Goal: Transaction & Acquisition: Purchase product/service

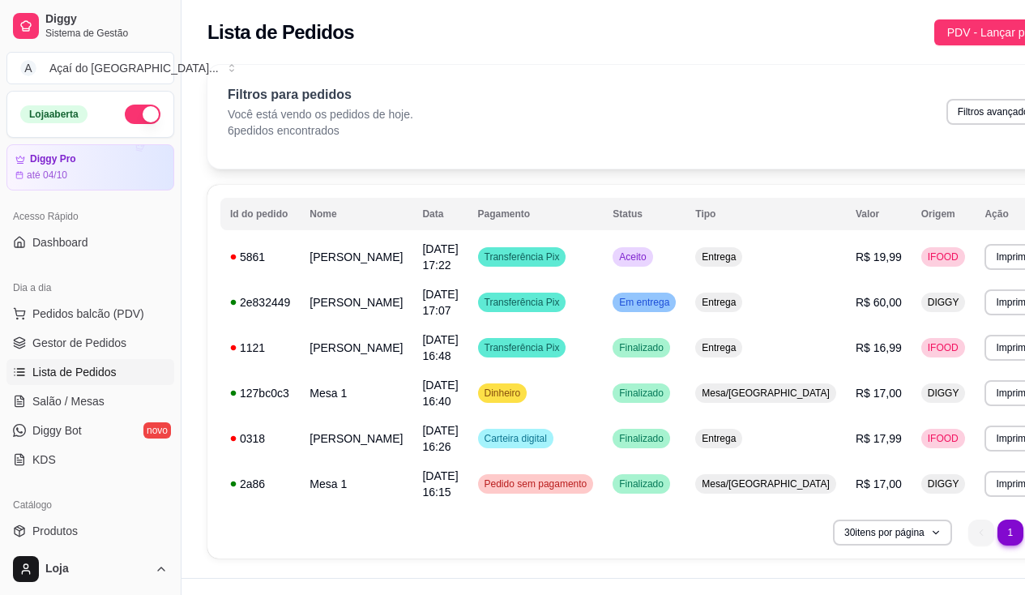
click at [80, 387] on ul "Pedidos balcão (PDV) Gestor de Pedidos Lista de Pedidos Salão / Mesas Diggy Bot…" at bounding box center [90, 387] width 168 height 172
click at [94, 332] on link "Gestor de Pedidos" at bounding box center [90, 343] width 168 height 26
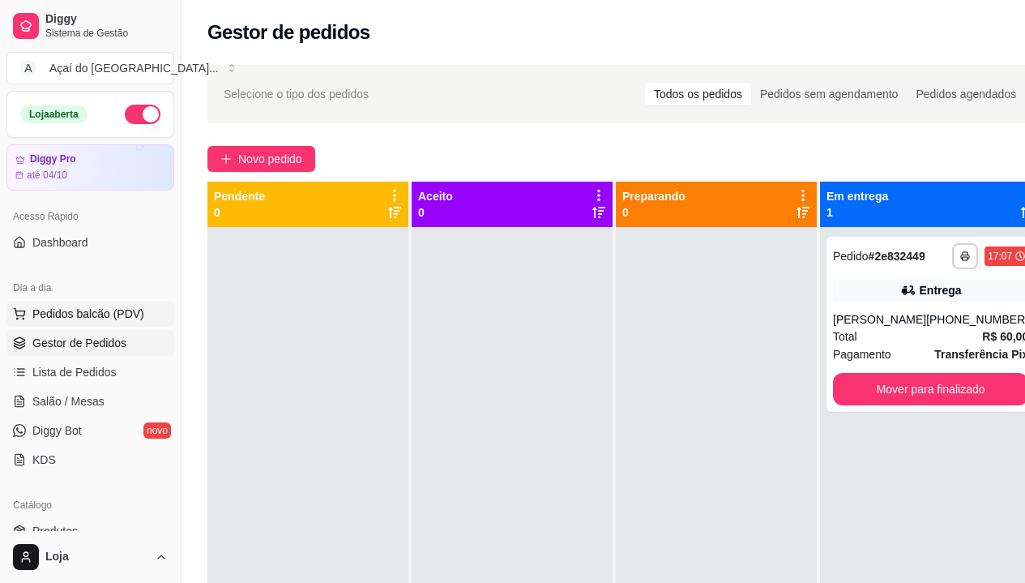
click at [87, 307] on span "Pedidos balcão (PDV)" at bounding box center [88, 314] width 112 height 16
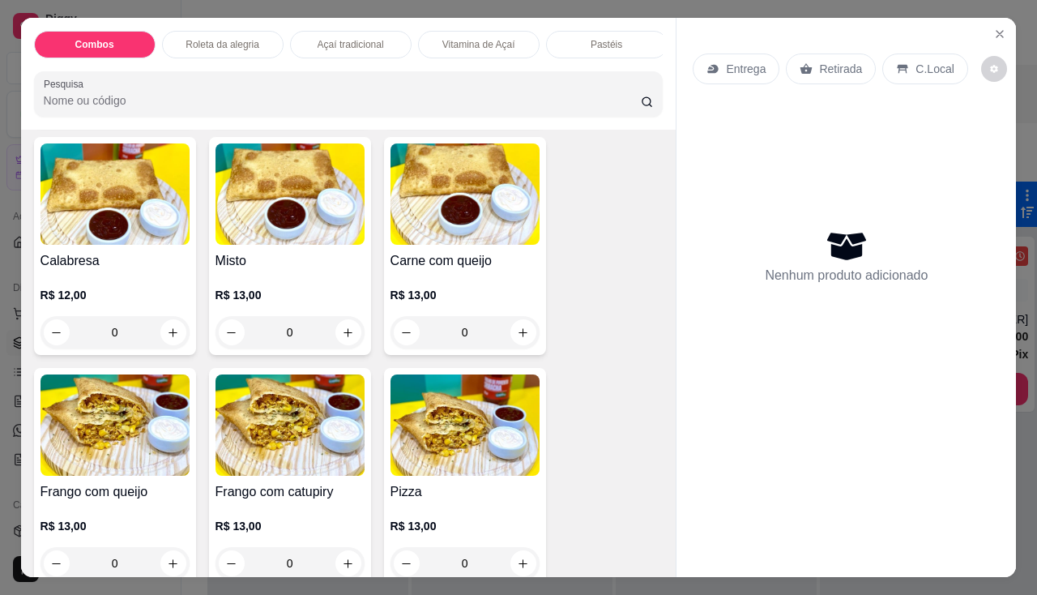
scroll to position [2107, 0]
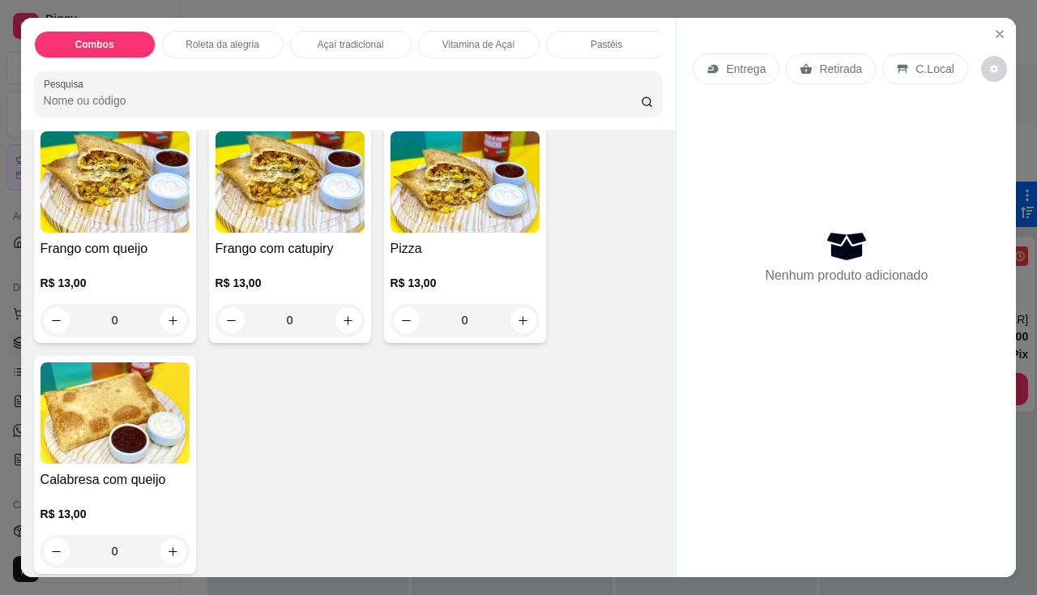
click at [257, 269] on div "R$ 13,00 0" at bounding box center [290, 298] width 149 height 78
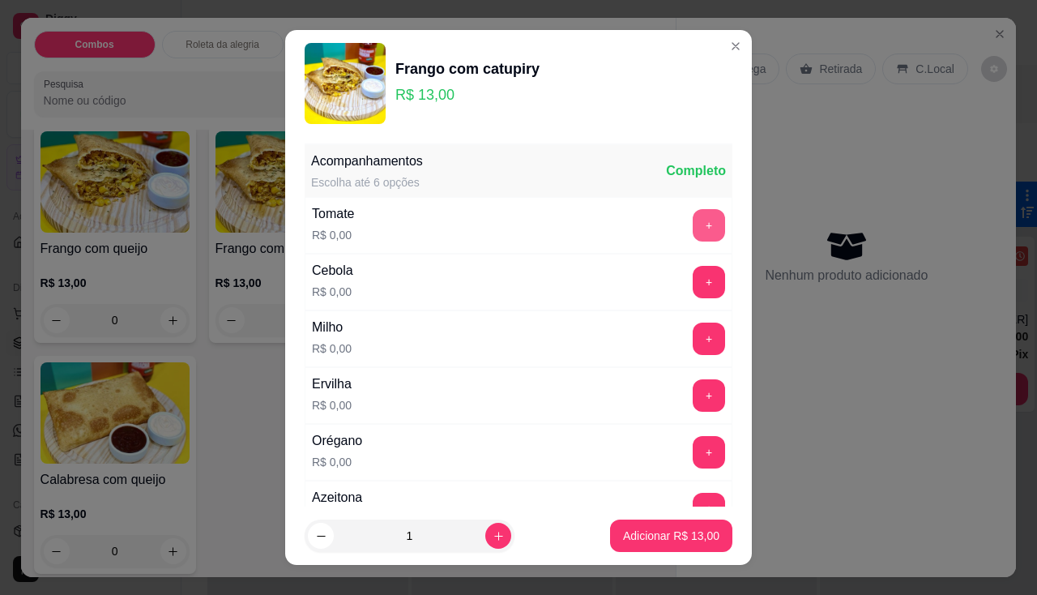
click at [693, 228] on button "+" at bounding box center [709, 225] width 32 height 32
click at [693, 279] on button "+" at bounding box center [709, 282] width 32 height 32
click at [694, 339] on button "+" at bounding box center [710, 339] width 32 height 32
click at [693, 390] on button "+" at bounding box center [709, 395] width 32 height 32
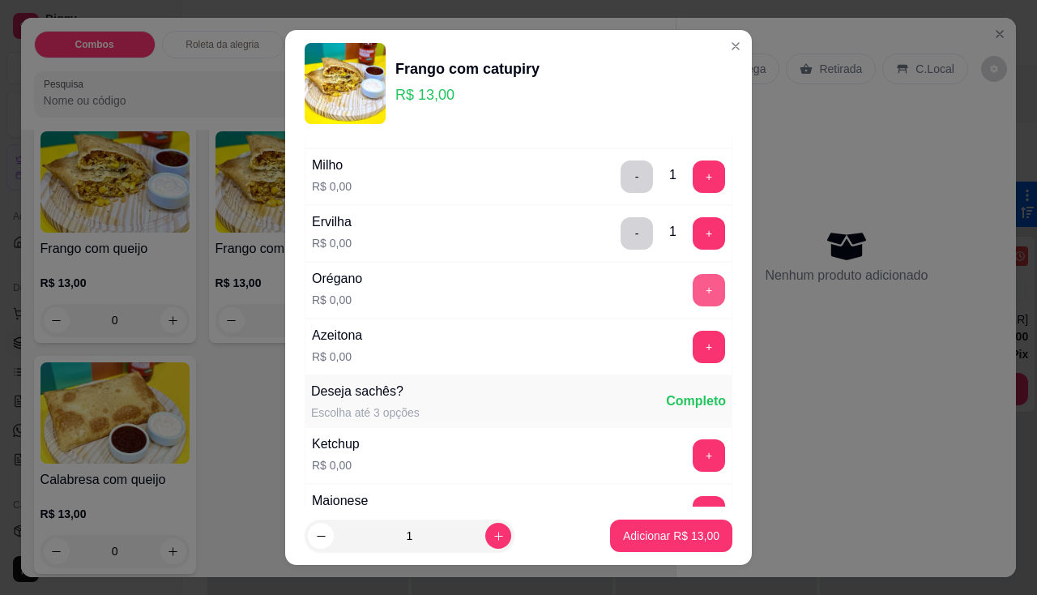
click at [693, 293] on button "+" at bounding box center [709, 290] width 32 height 32
click at [693, 344] on button "+" at bounding box center [709, 347] width 32 height 32
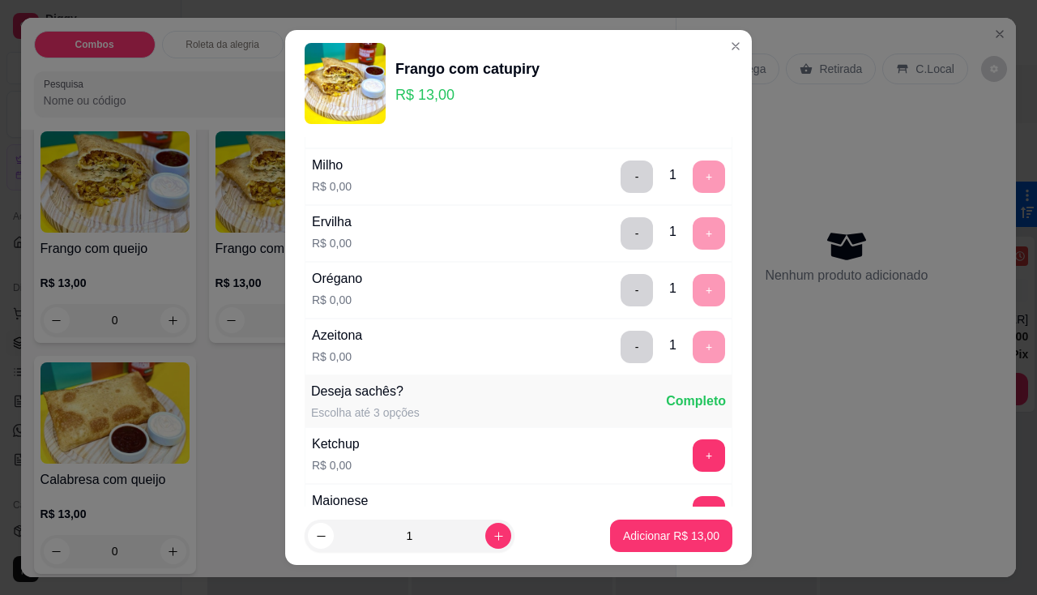
scroll to position [22, 0]
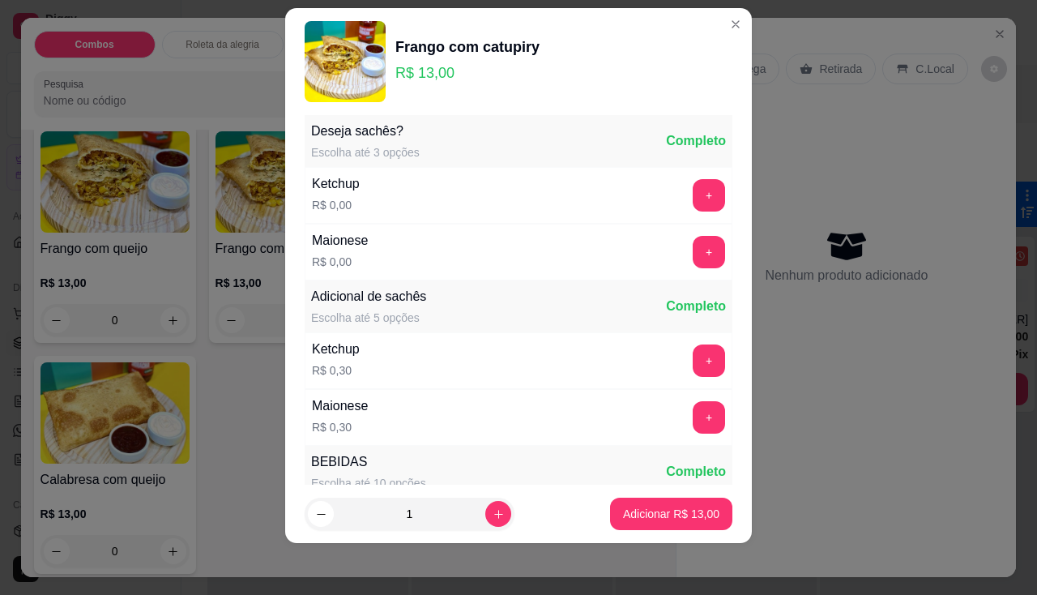
click at [655, 497] on footer "1 Adicionar R$ 13,00" at bounding box center [518, 514] width 467 height 58
click at [654, 502] on button "Adicionar R$ 13,00" at bounding box center [671, 514] width 122 height 32
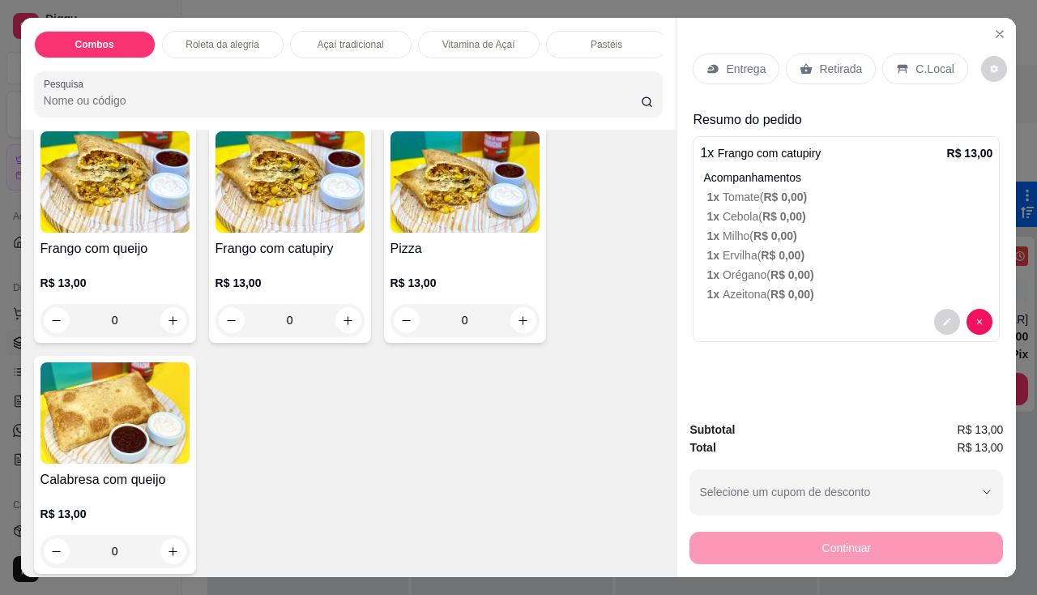
click at [143, 233] on img at bounding box center [115, 181] width 149 height 101
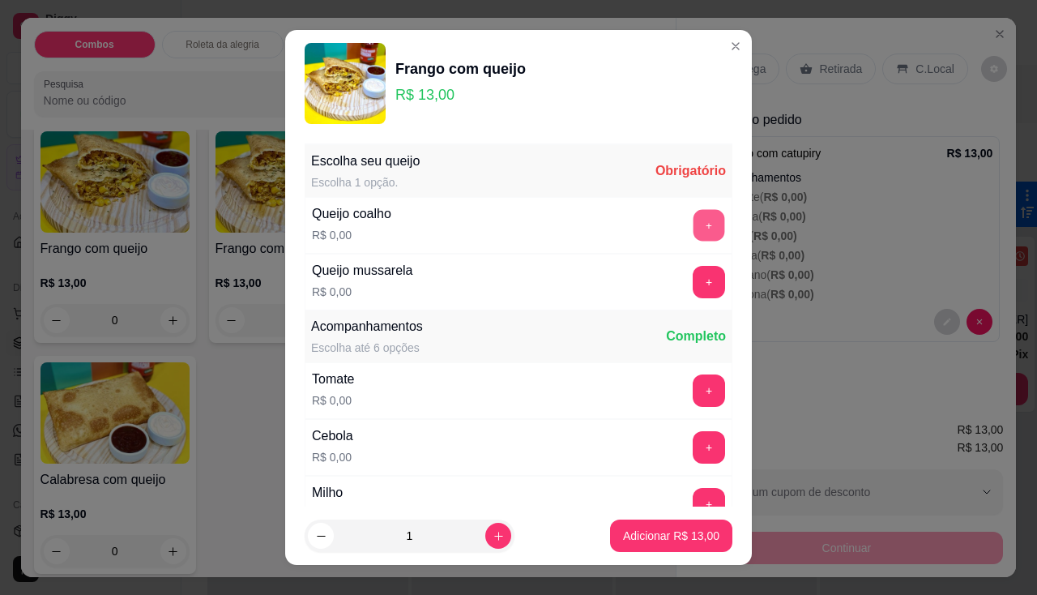
click at [694, 229] on button "+" at bounding box center [710, 225] width 32 height 32
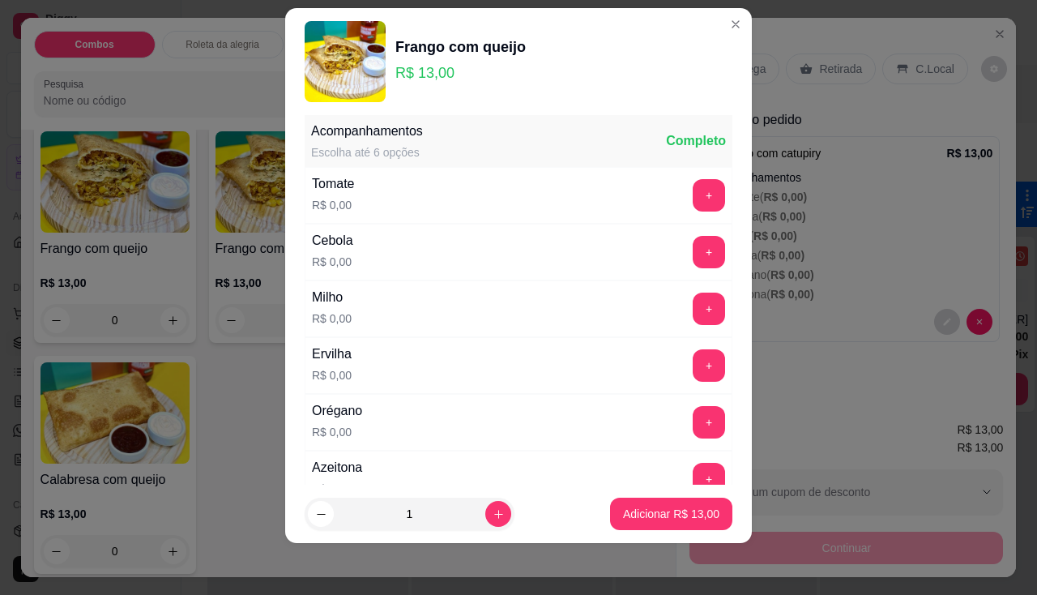
click at [669, 213] on div "Tomate R$ 0,00 +" at bounding box center [519, 195] width 428 height 57
click at [694, 200] on button "+" at bounding box center [710, 195] width 32 height 32
click at [693, 241] on button "+" at bounding box center [709, 252] width 32 height 32
click at [693, 324] on button "+" at bounding box center [709, 309] width 32 height 32
click at [693, 353] on button "+" at bounding box center [709, 365] width 32 height 32
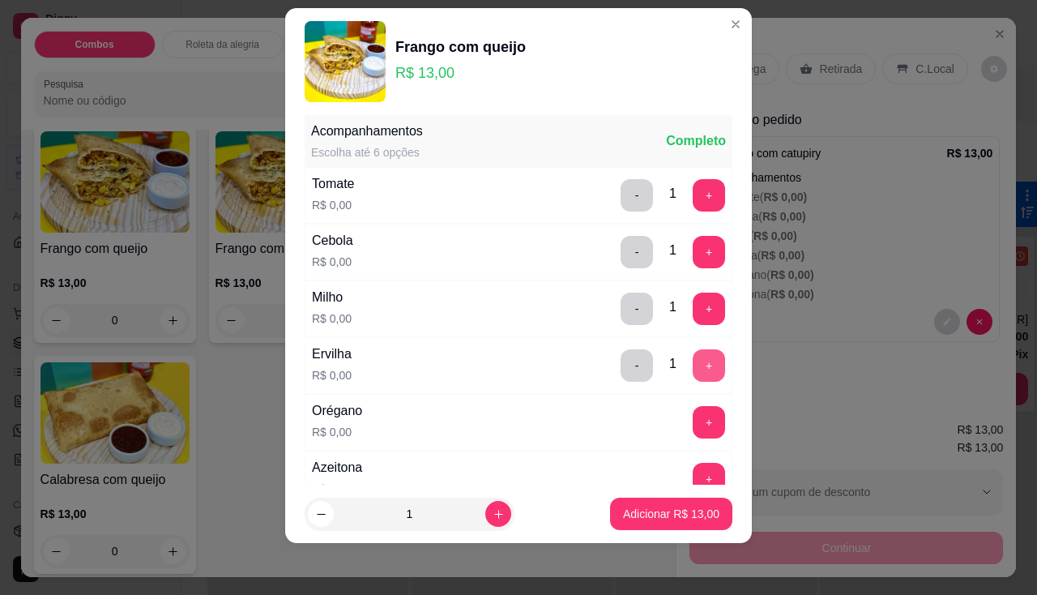
scroll to position [254, 0]
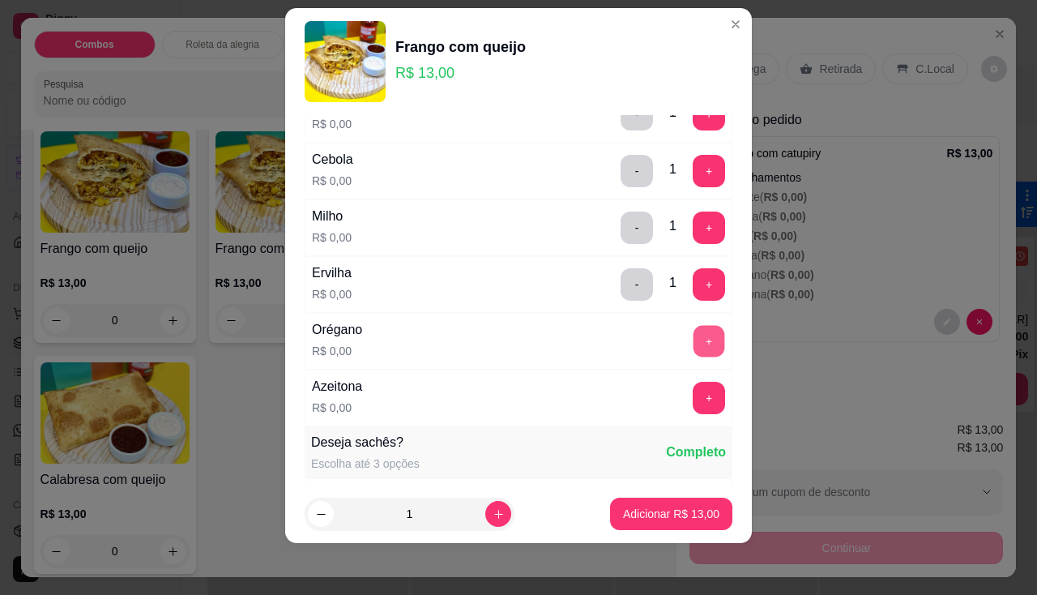
click at [694, 343] on button "+" at bounding box center [710, 341] width 32 height 32
click at [693, 396] on button "+" at bounding box center [709, 398] width 32 height 32
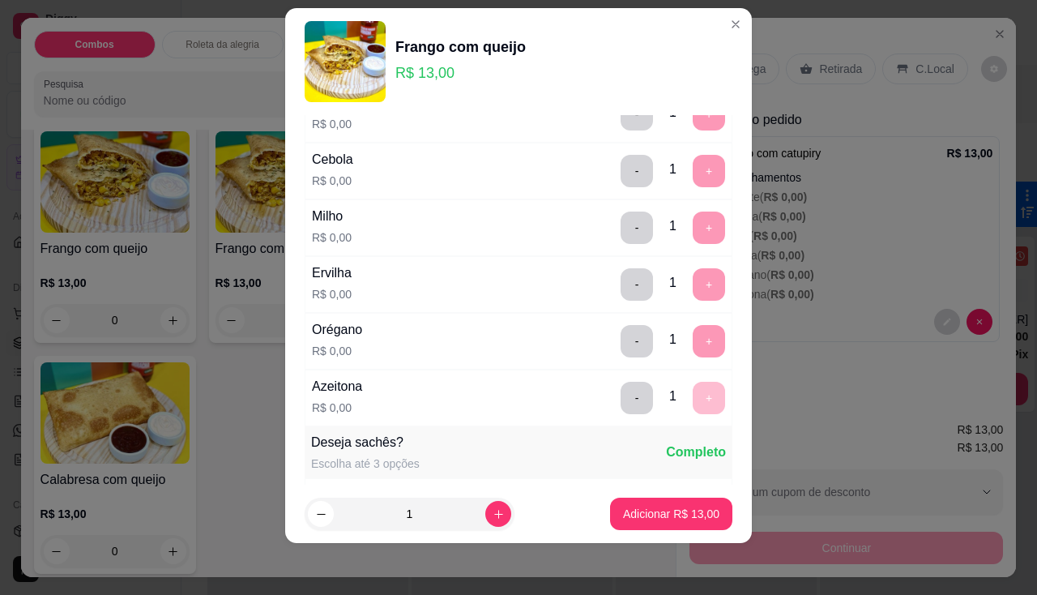
scroll to position [566, 0]
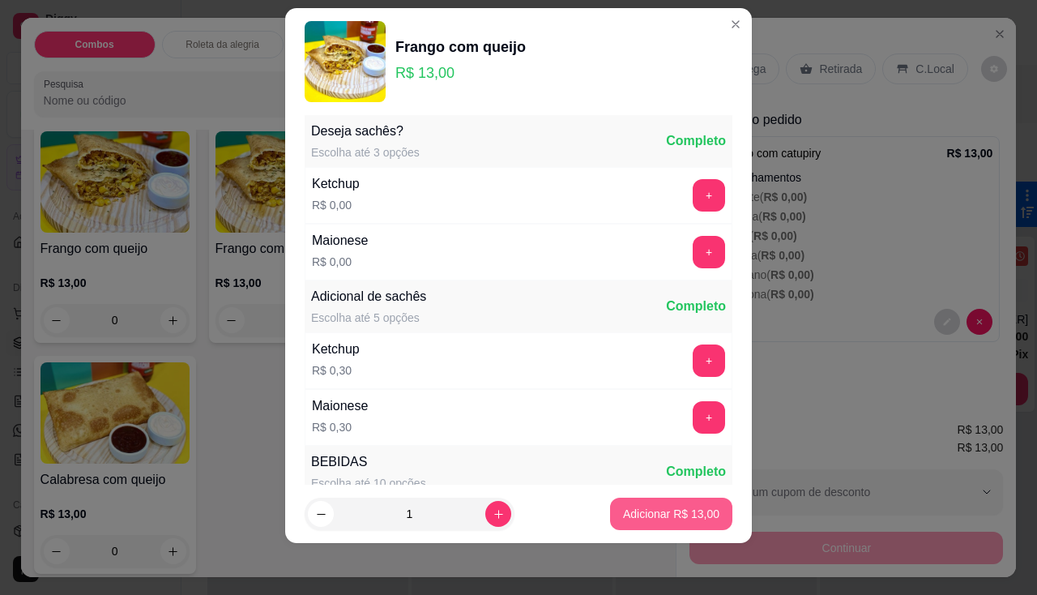
click at [643, 520] on p "Adicionar R$ 13,00" at bounding box center [671, 514] width 96 height 16
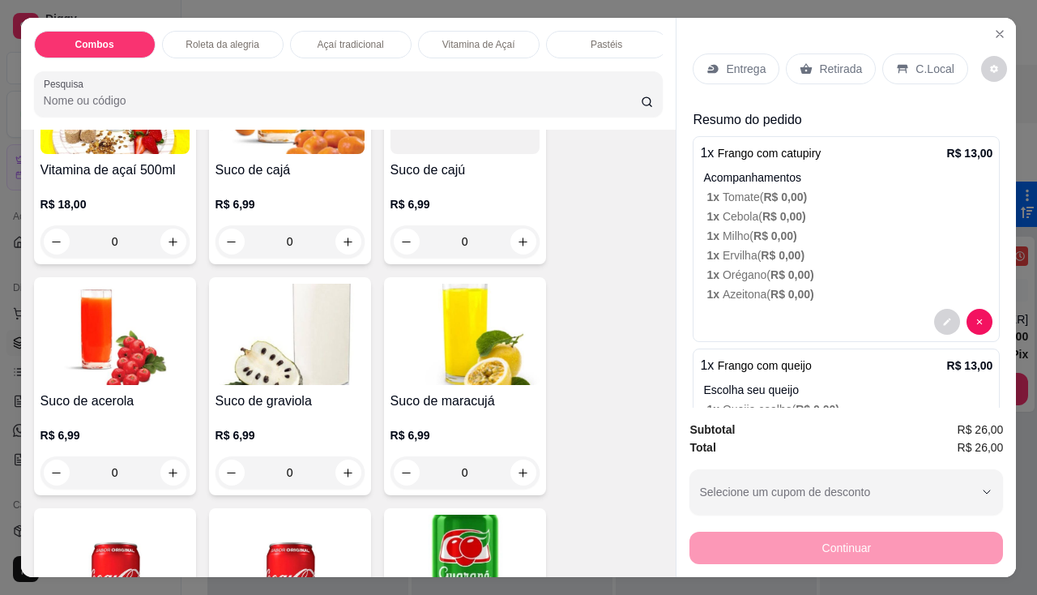
scroll to position [4214, 0]
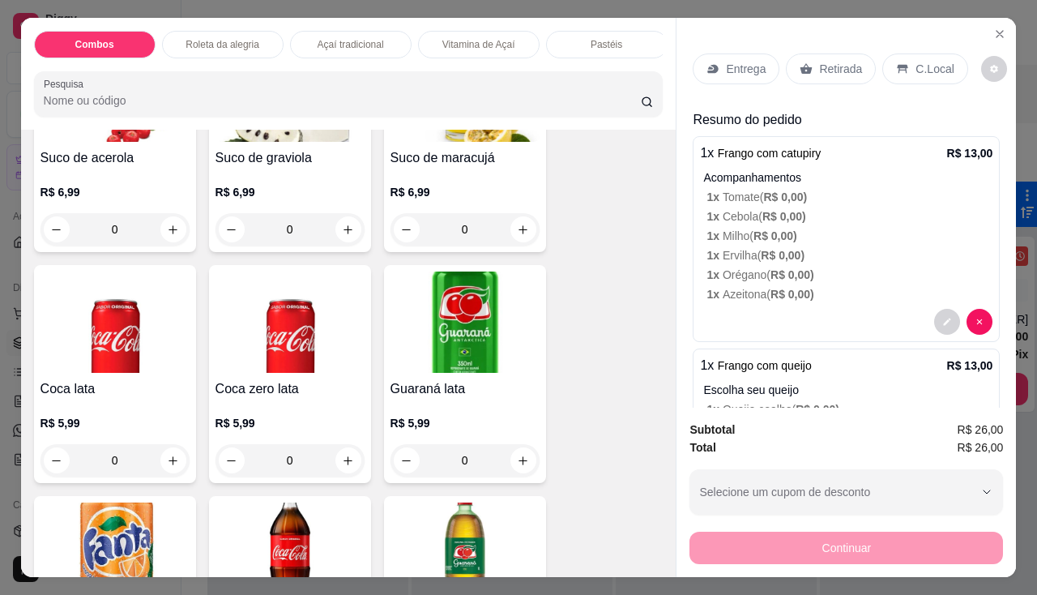
click at [450, 382] on div "Guaraná lata R$ 5,99 0" at bounding box center [465, 374] width 162 height 218
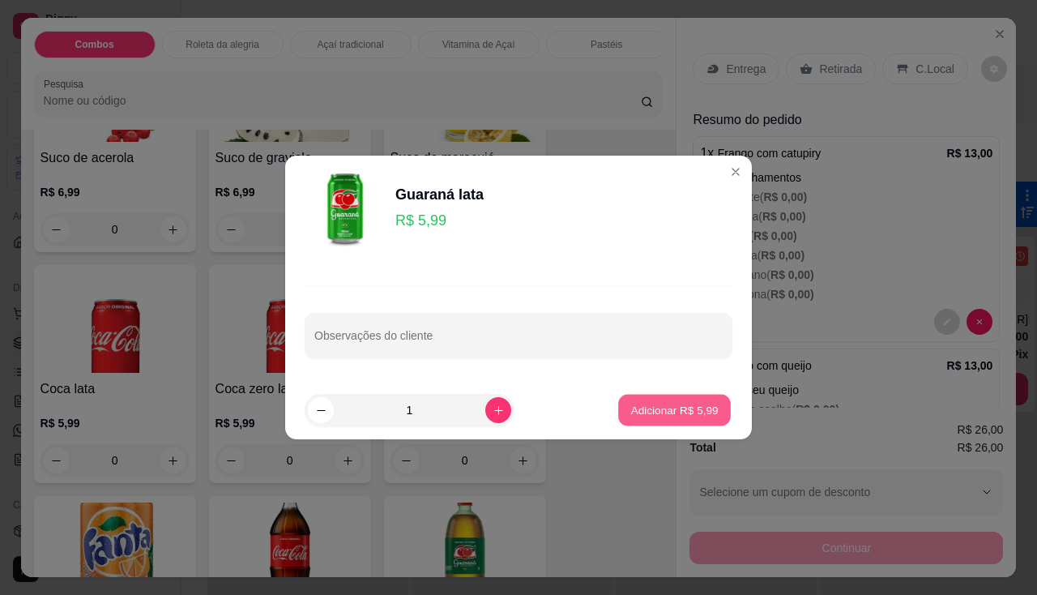
click at [631, 405] on p "Adicionar R$ 5,99" at bounding box center [675, 409] width 88 height 15
type input "1"
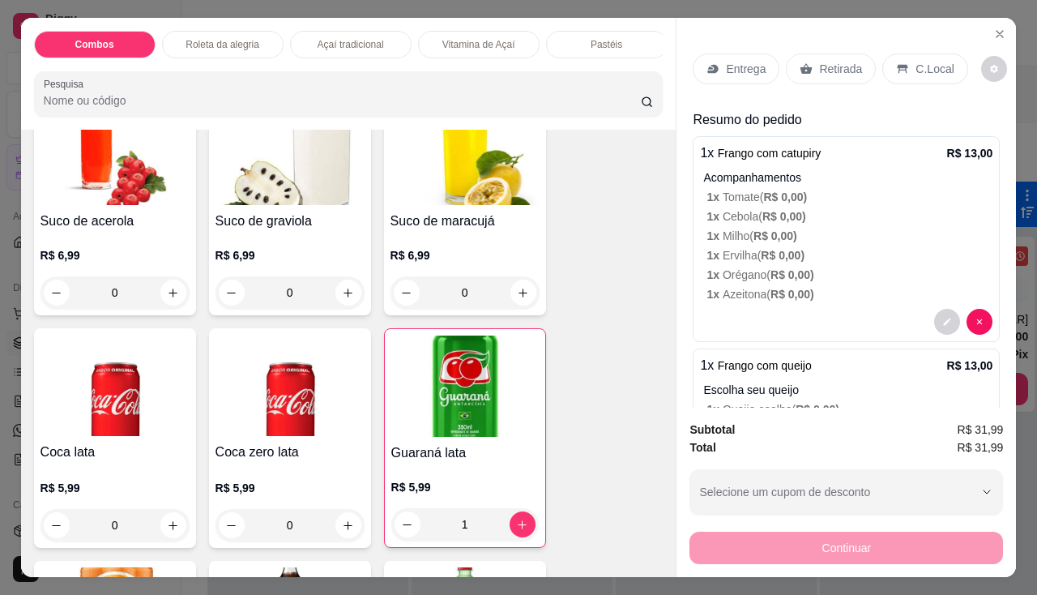
scroll to position [3908, 0]
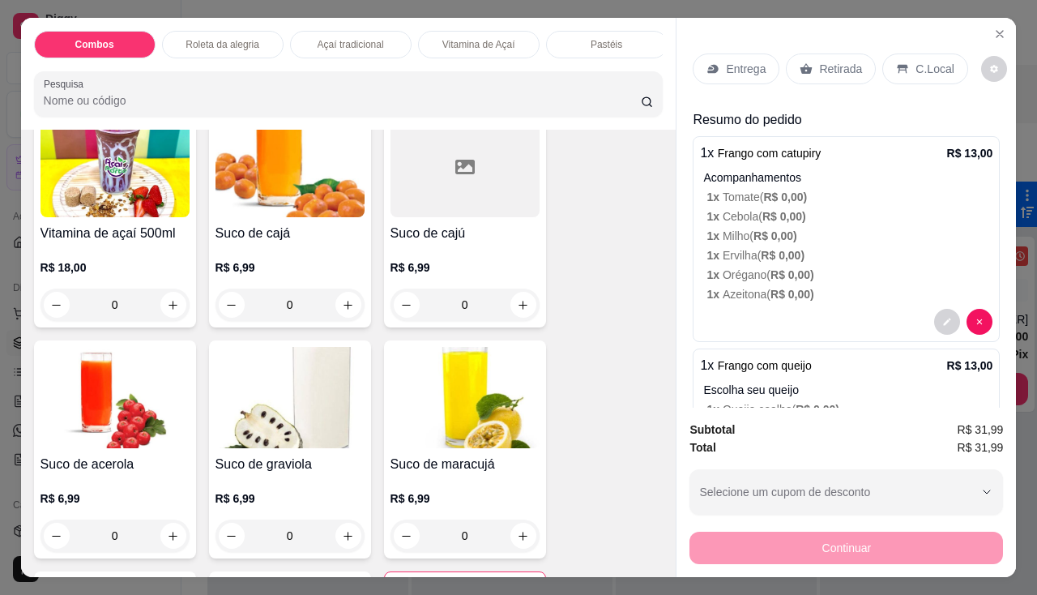
click at [494, 463] on h4 "Suco de maracujá" at bounding box center [465, 464] width 149 height 19
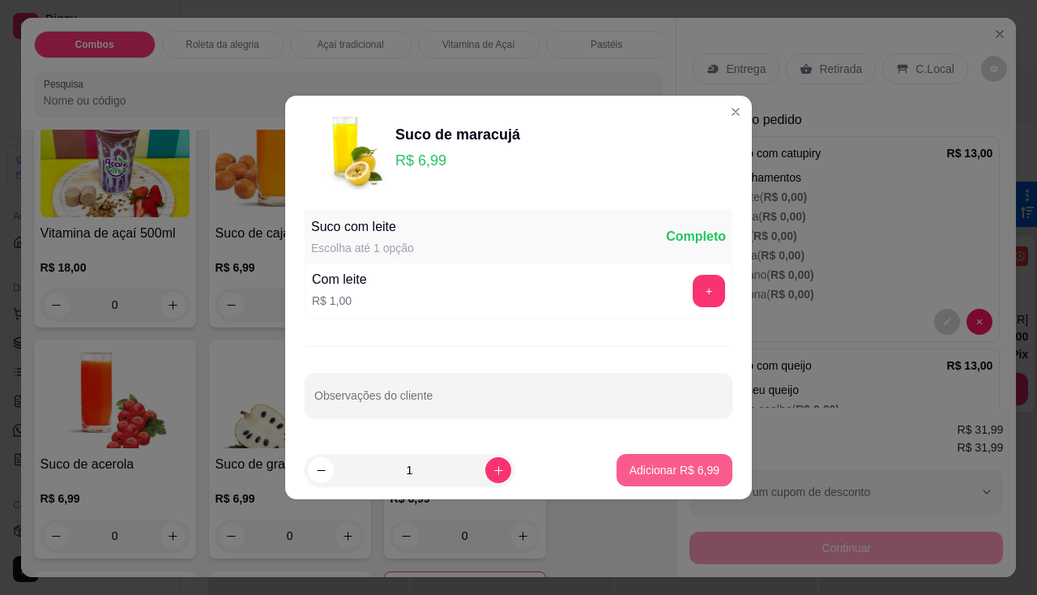
click at [630, 468] on p "Adicionar R$ 6,99" at bounding box center [675, 470] width 90 height 16
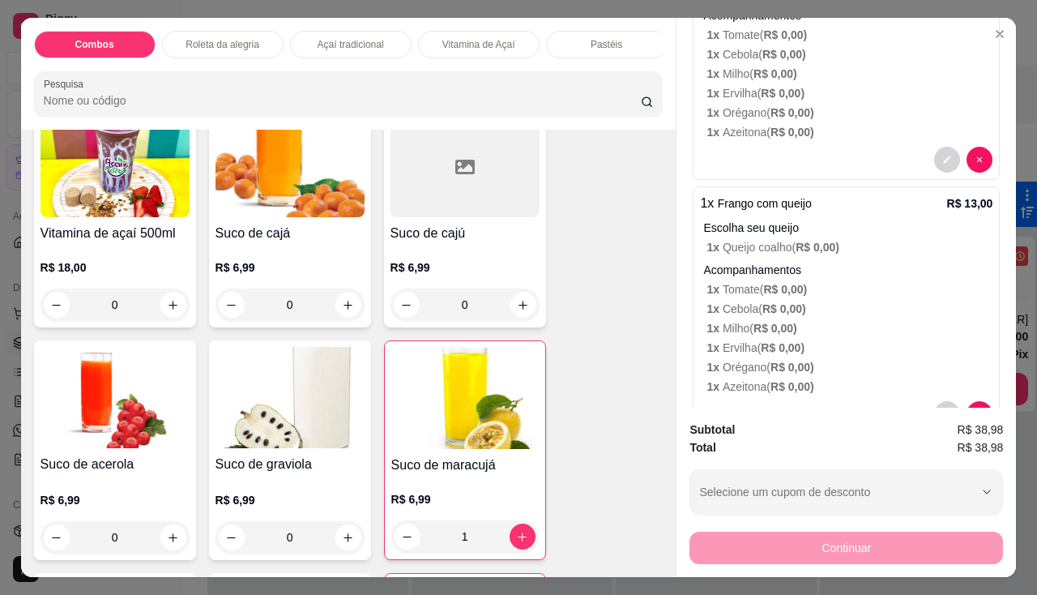
scroll to position [357, 0]
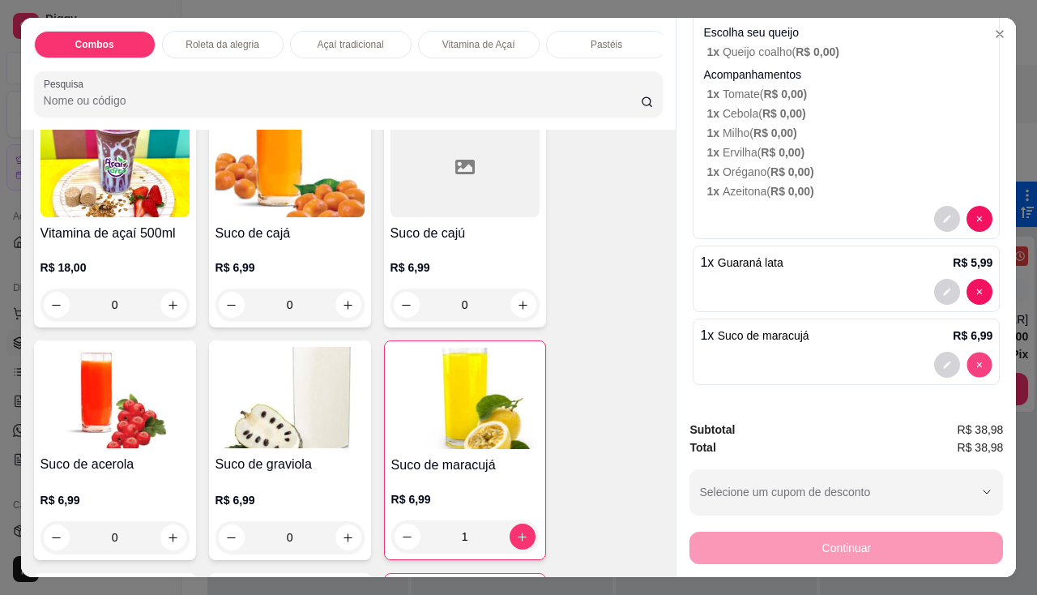
type input "0"
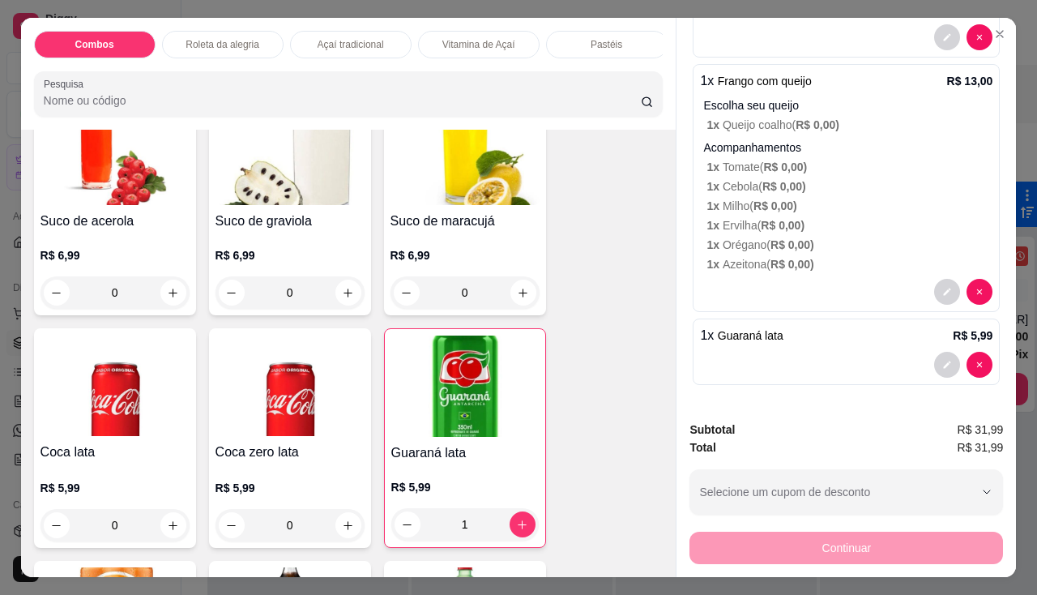
scroll to position [4232, 0]
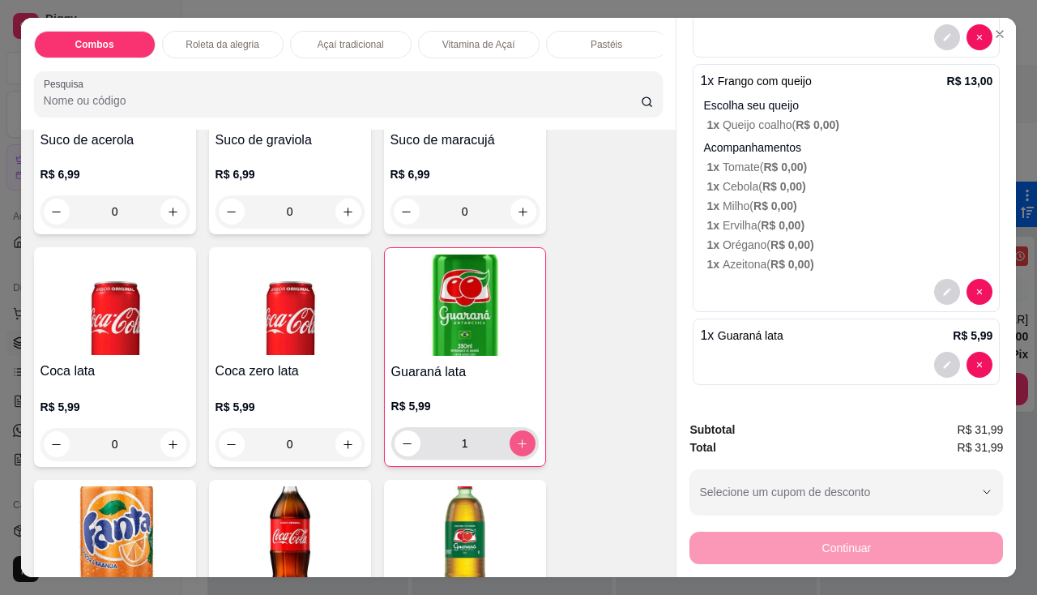
click at [510, 456] on button "increase-product-quantity" at bounding box center [523, 443] width 26 height 26
type input "2"
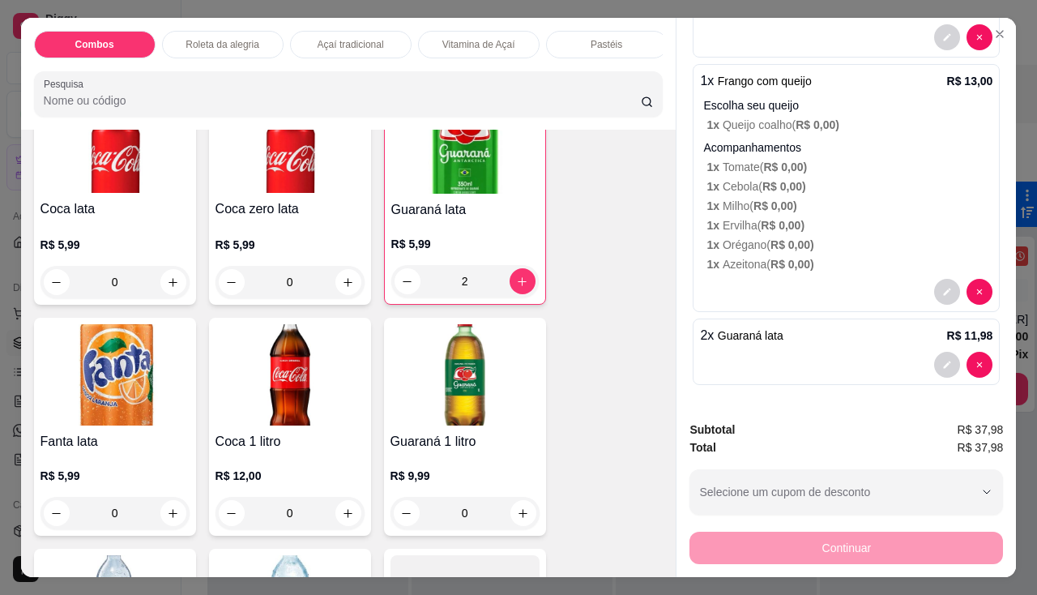
scroll to position [0, 0]
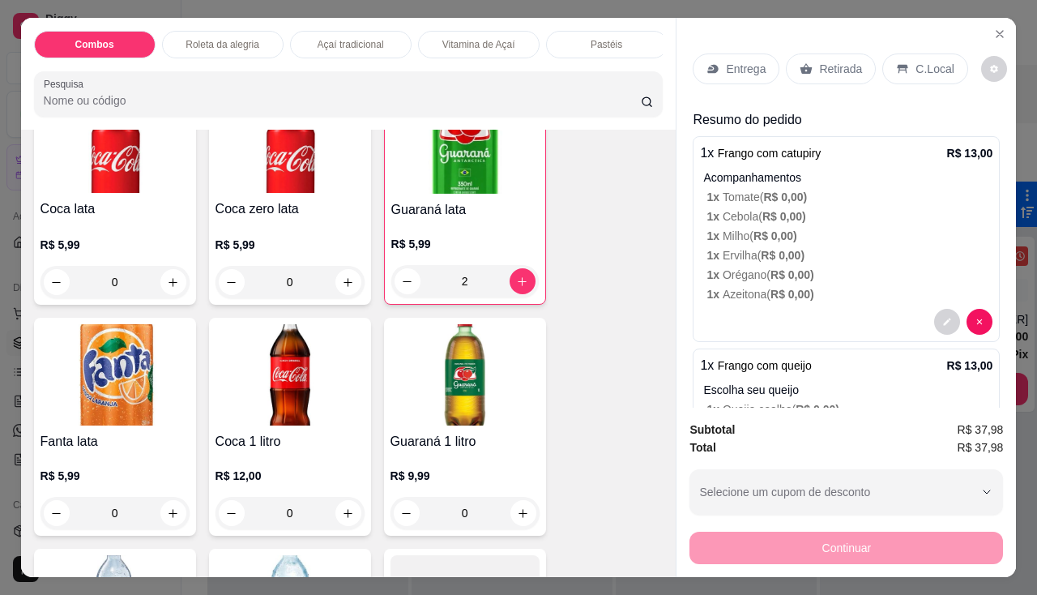
click at [758, 66] on p "Entrega" at bounding box center [746, 69] width 40 height 16
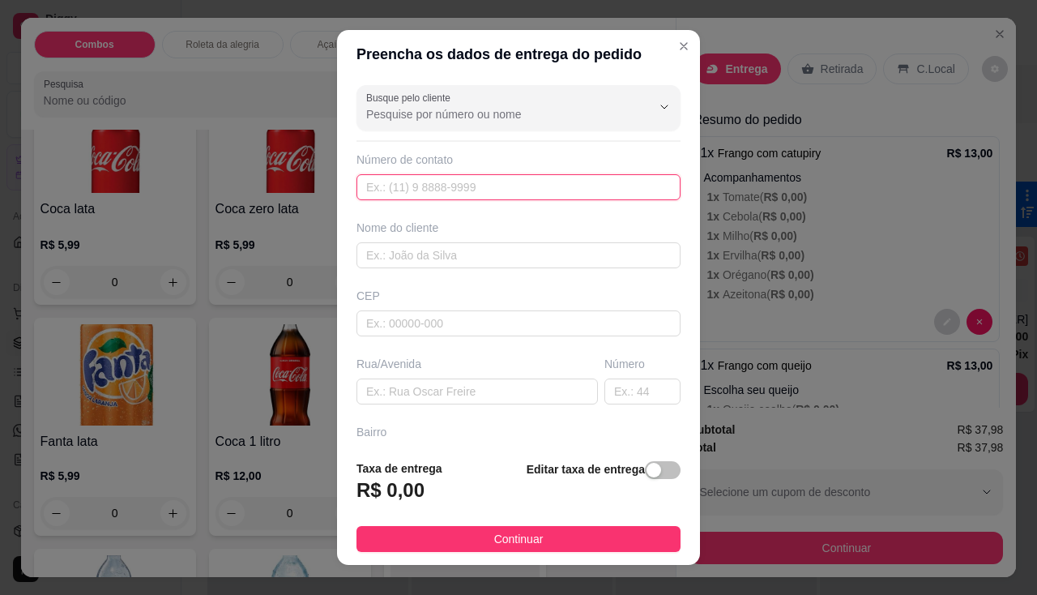
click at [494, 179] on input "text" at bounding box center [519, 187] width 324 height 26
type input "[PHONE_NUMBER]"
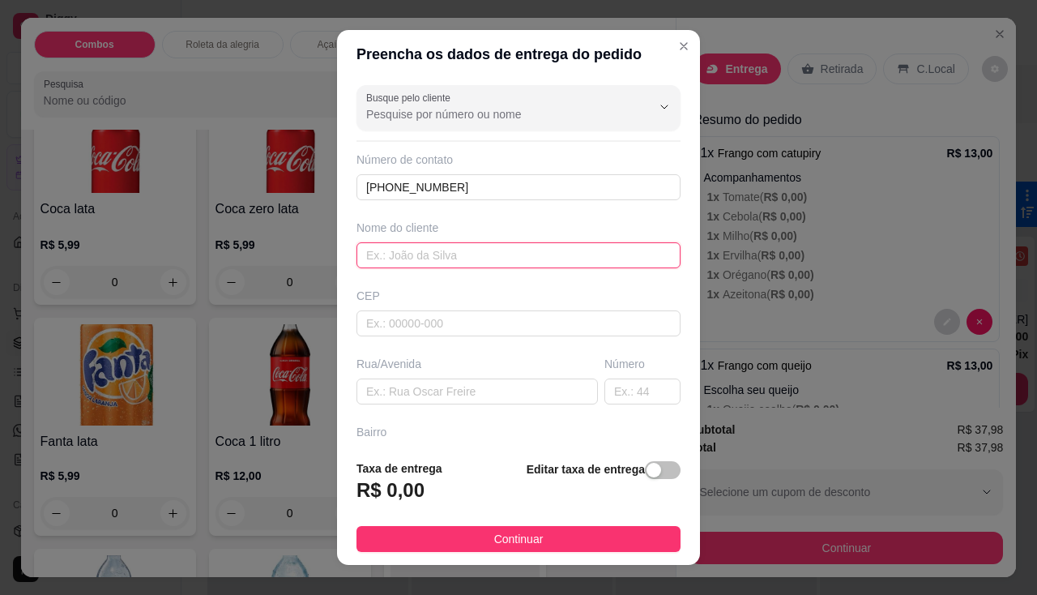
click at [490, 250] on input "text" at bounding box center [519, 255] width 324 height 26
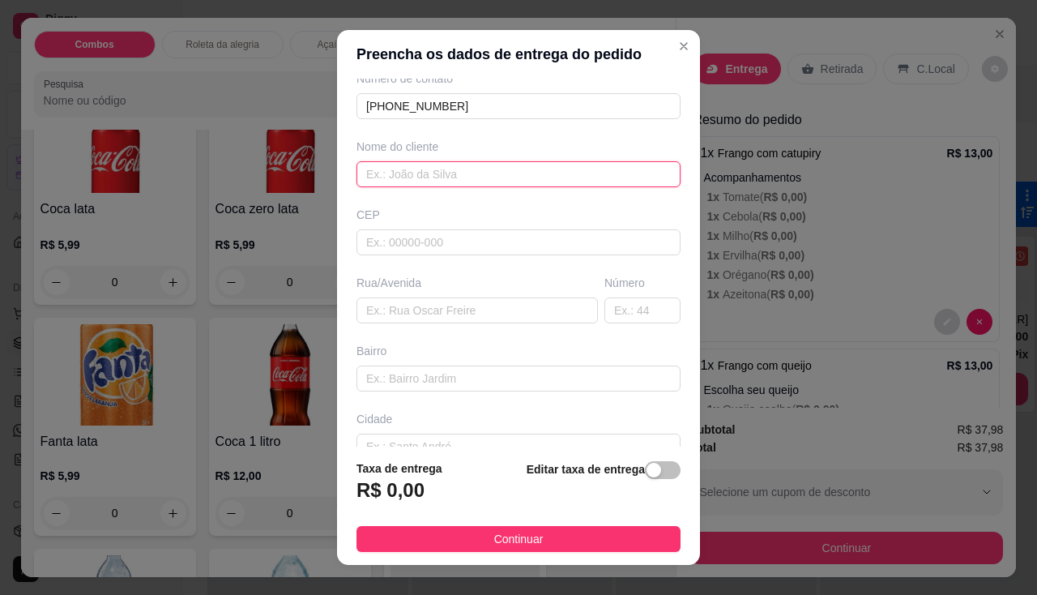
scroll to position [177, 0]
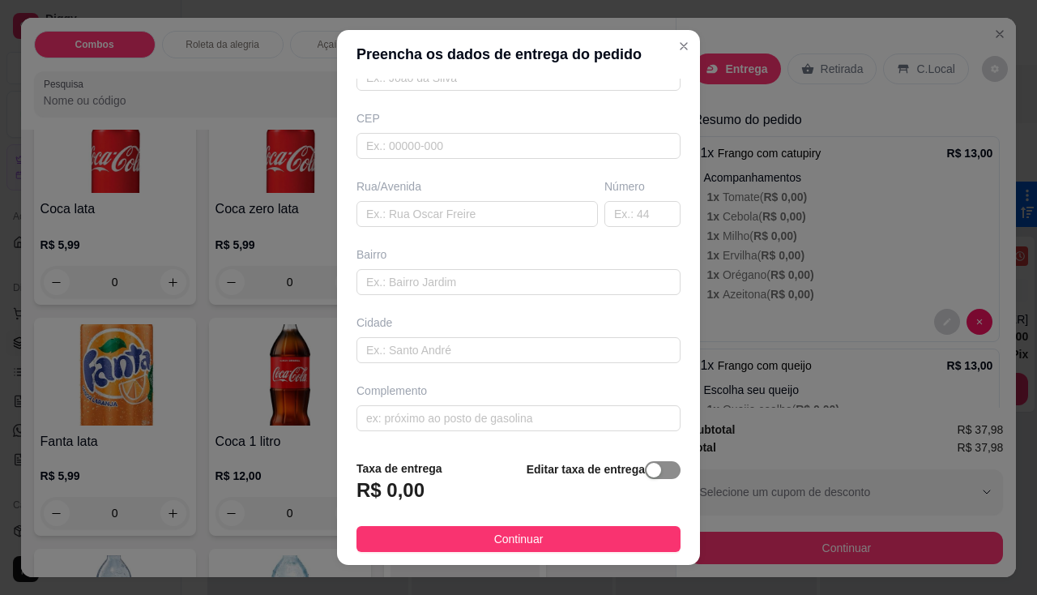
click at [650, 473] on span "button" at bounding box center [663, 470] width 36 height 18
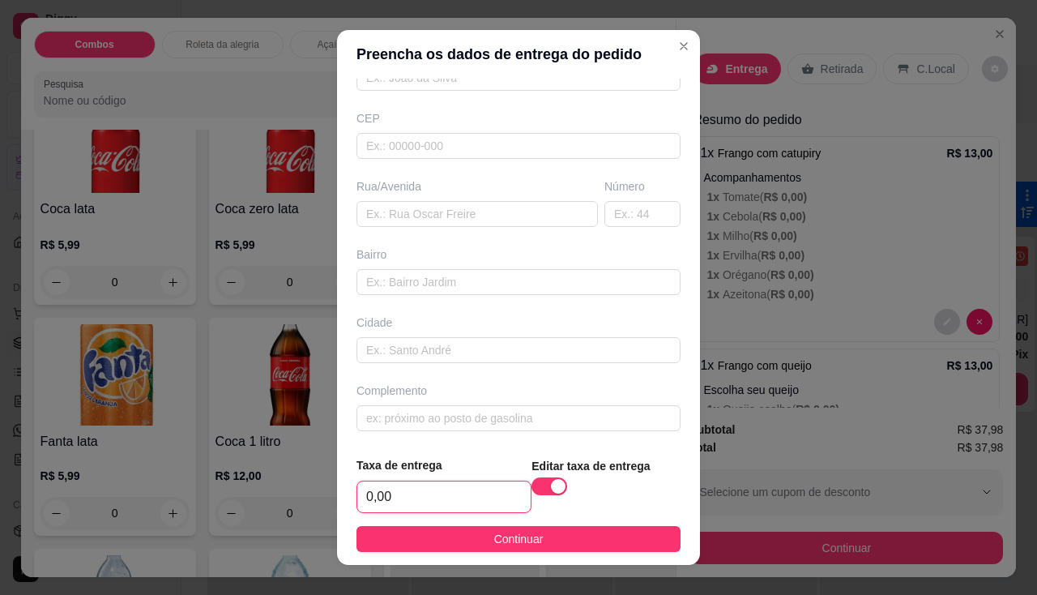
click at [406, 485] on input "0,00" at bounding box center [443, 496] width 173 height 31
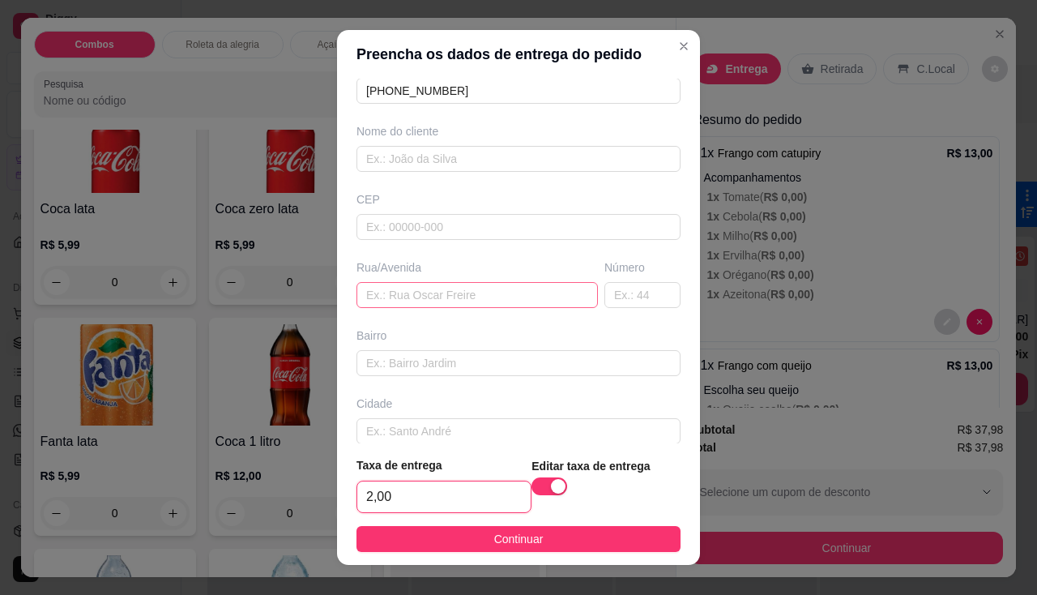
type input "2,00"
click at [519, 300] on input "text" at bounding box center [478, 295] width 242 height 26
type input "praca da tv"
click at [632, 299] on input "text" at bounding box center [643, 295] width 76 height 26
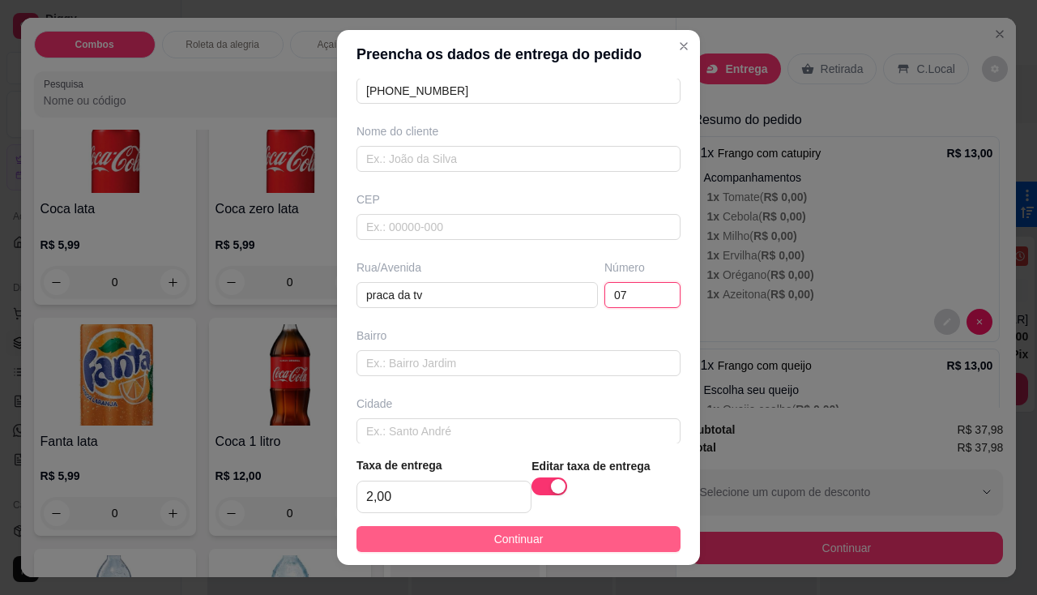
type input "07"
click at [581, 541] on button "Continuar" at bounding box center [519, 539] width 324 height 26
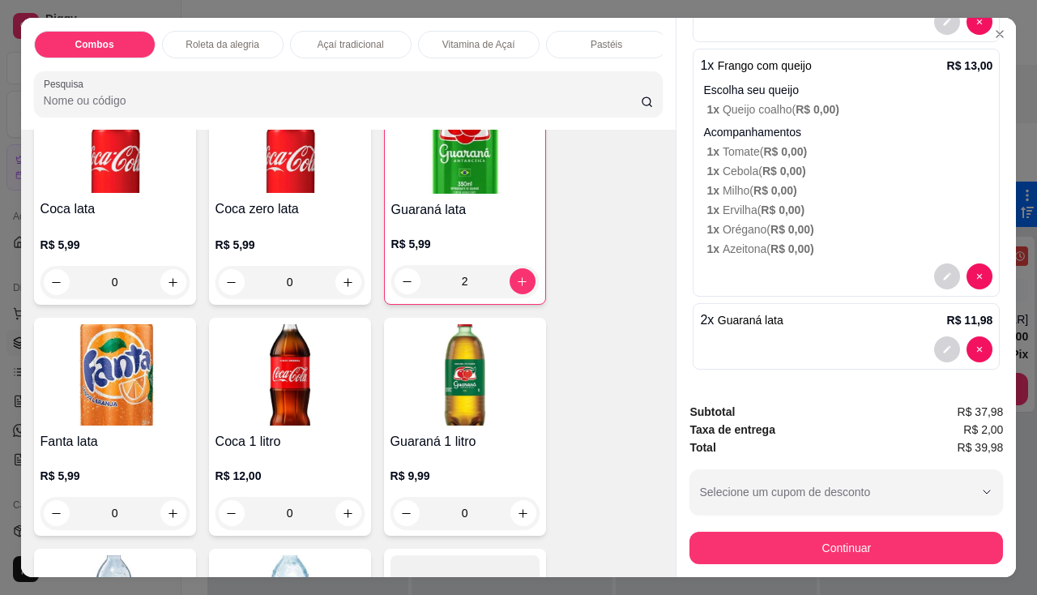
scroll to position [408, 0]
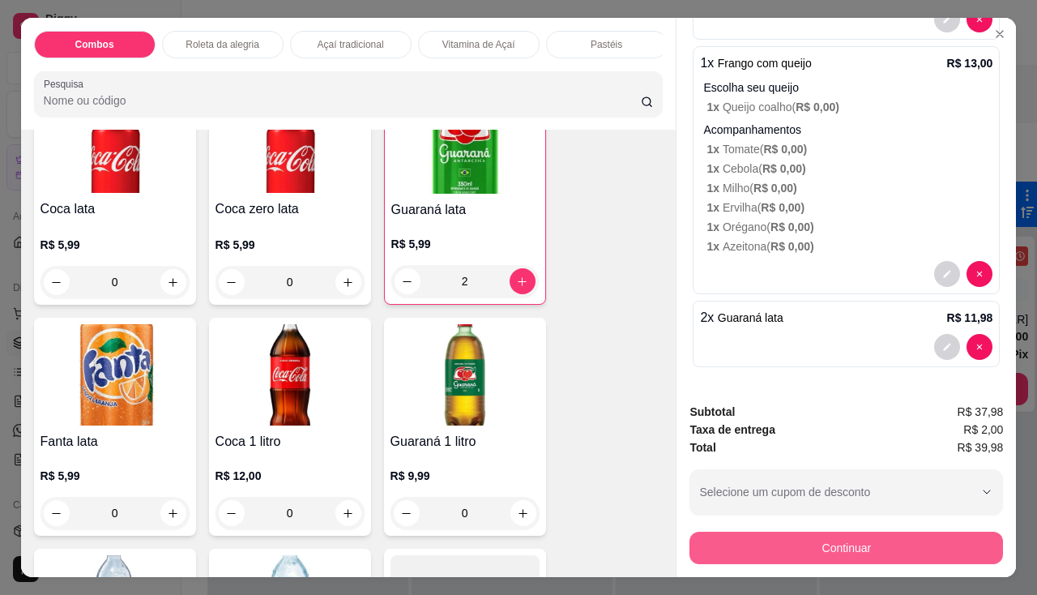
click at [804, 535] on button "Continuar" at bounding box center [847, 548] width 314 height 32
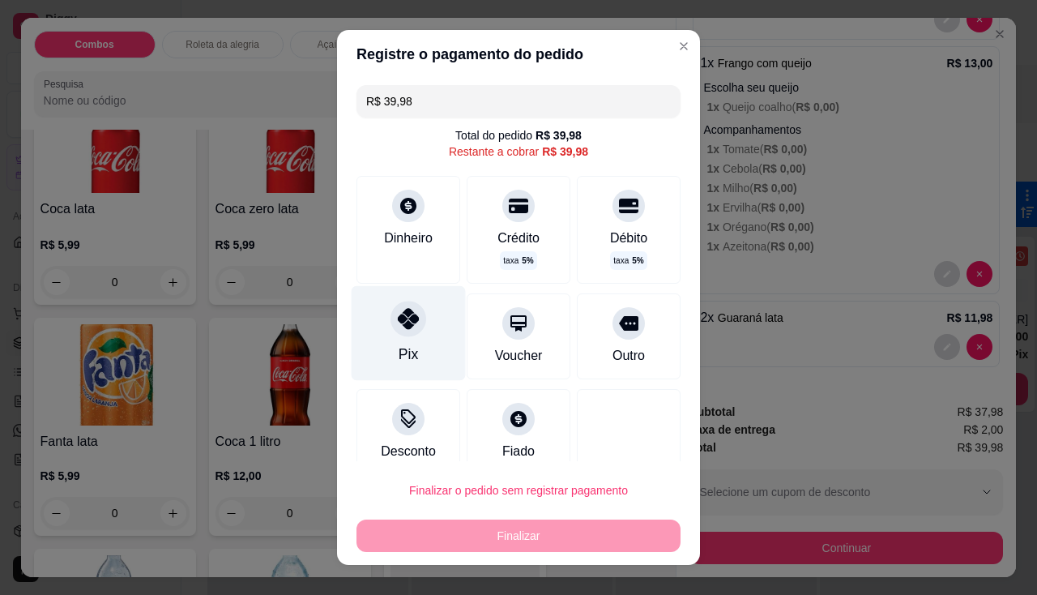
click at [404, 349] on div "Pix" at bounding box center [408, 354] width 19 height 21
type input "R$ 0,00"
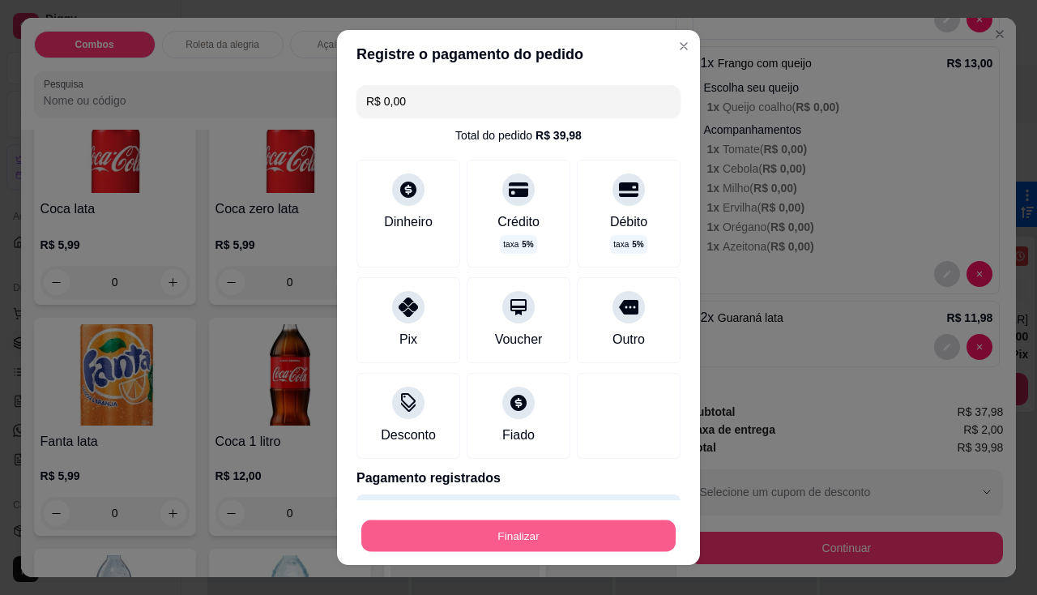
click at [521, 543] on button "Finalizar" at bounding box center [518, 536] width 314 height 32
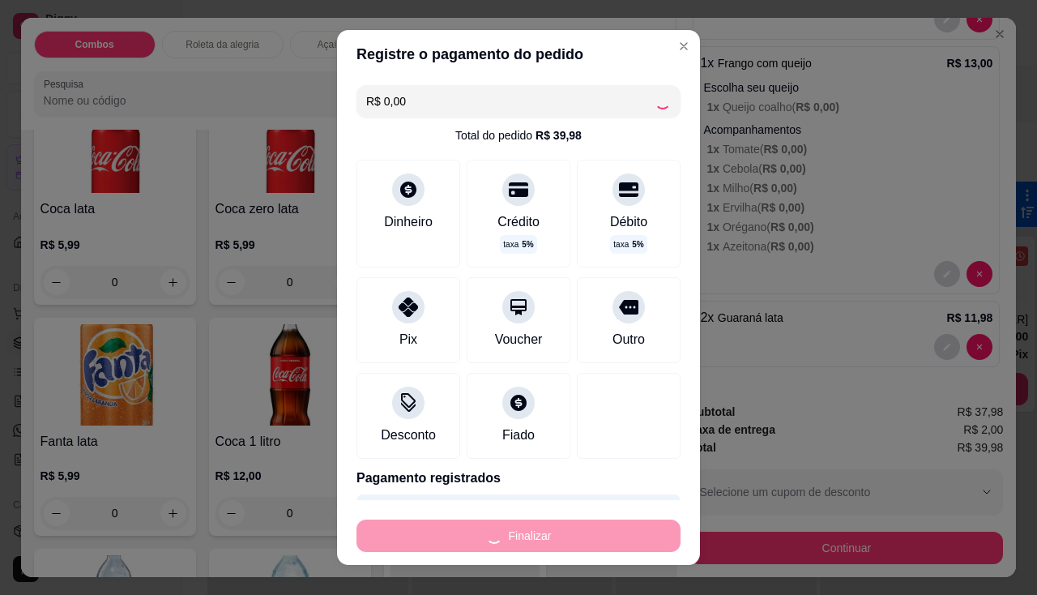
type input "0"
type input "-R$ 39,98"
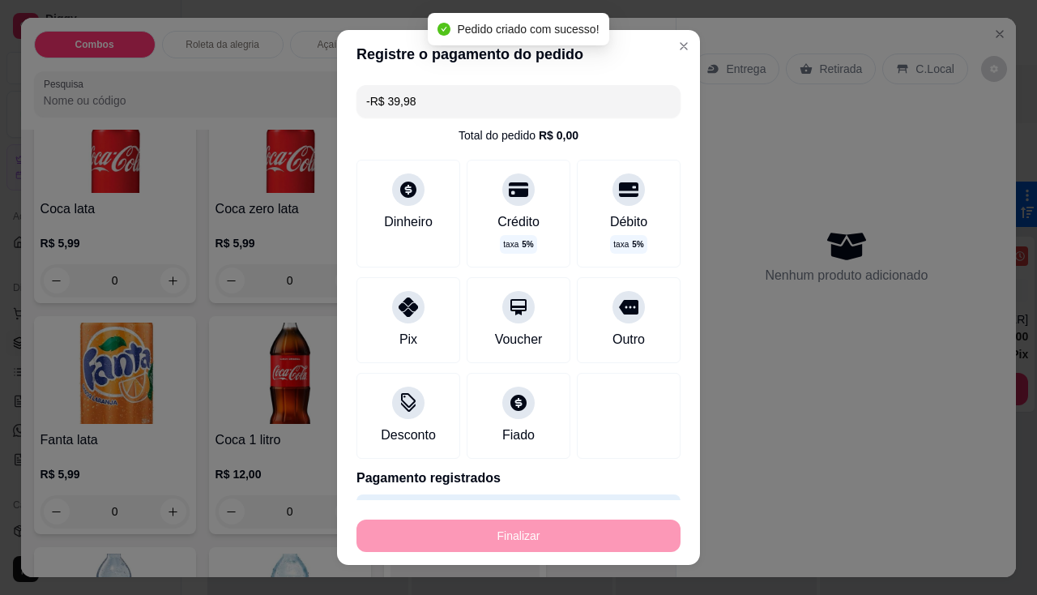
scroll to position [0, 0]
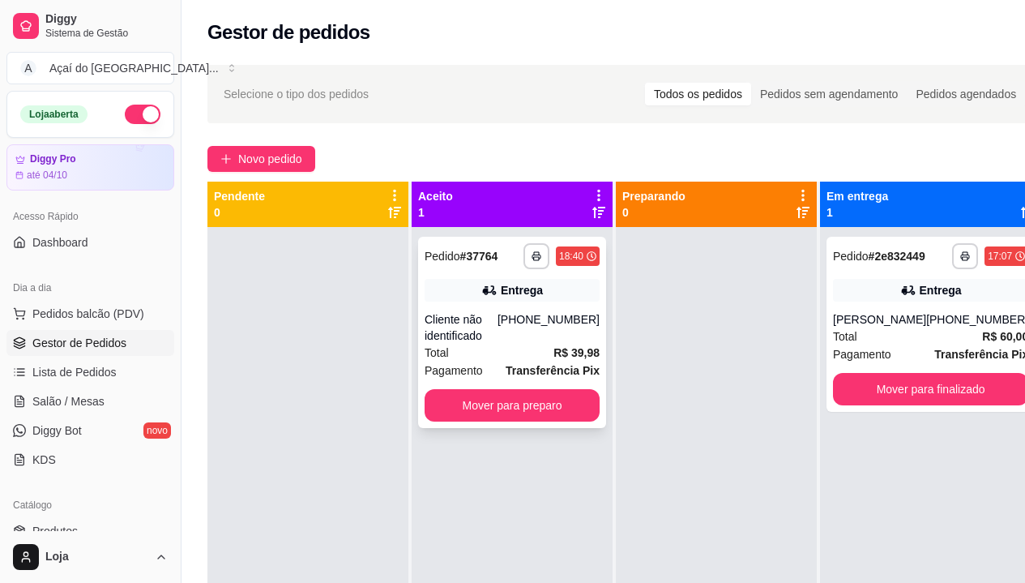
click at [534, 319] on div "[PHONE_NUMBER]" at bounding box center [549, 327] width 102 height 32
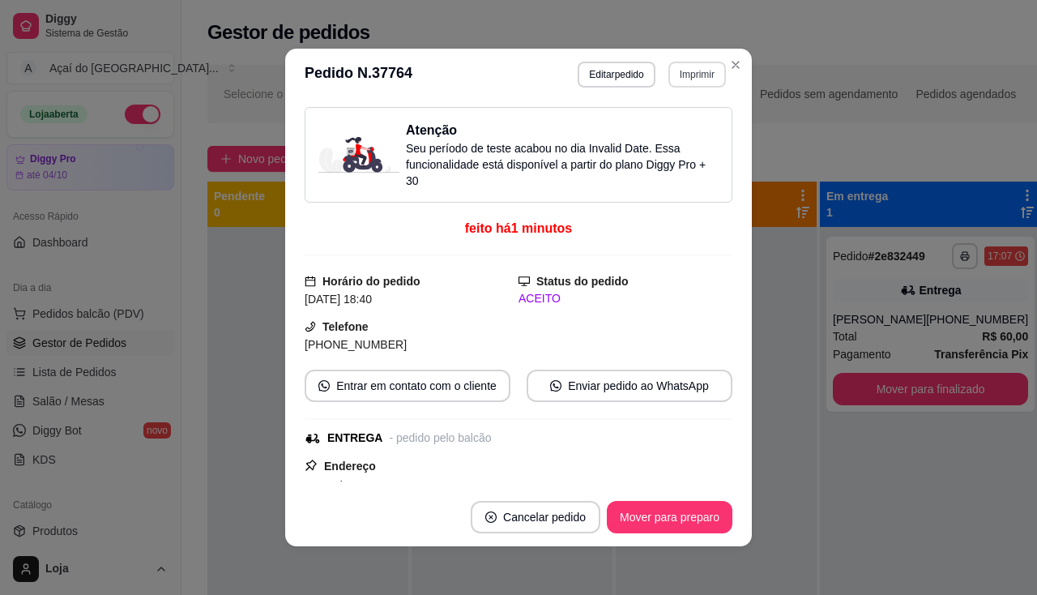
click at [683, 71] on button "Imprimir" at bounding box center [698, 75] width 58 height 26
click at [692, 75] on button "Imprimir" at bounding box center [697, 74] width 56 height 25
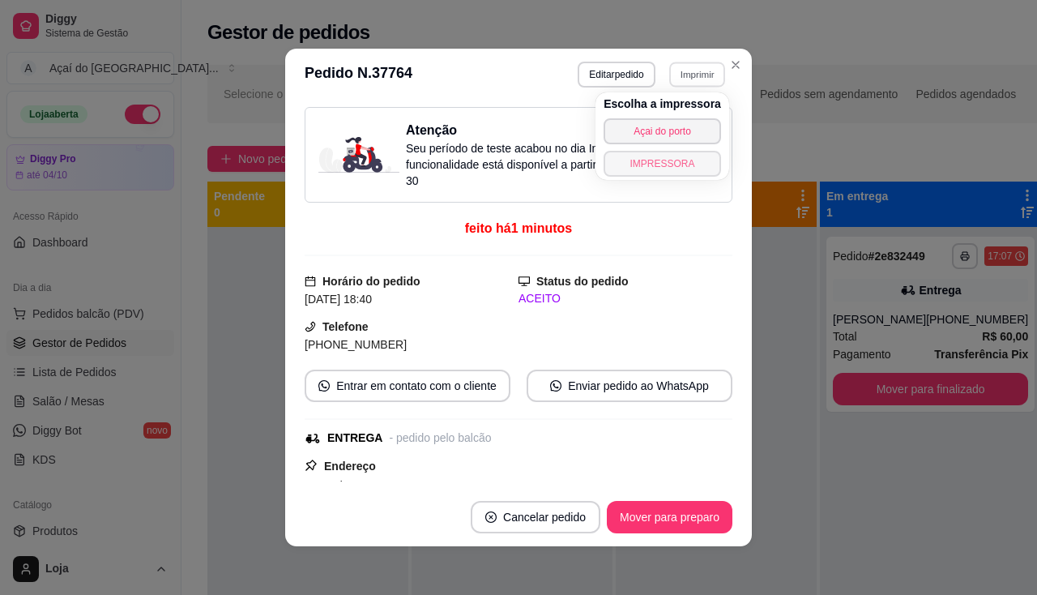
click at [652, 164] on button "IMPRESSORA" at bounding box center [663, 164] width 118 height 26
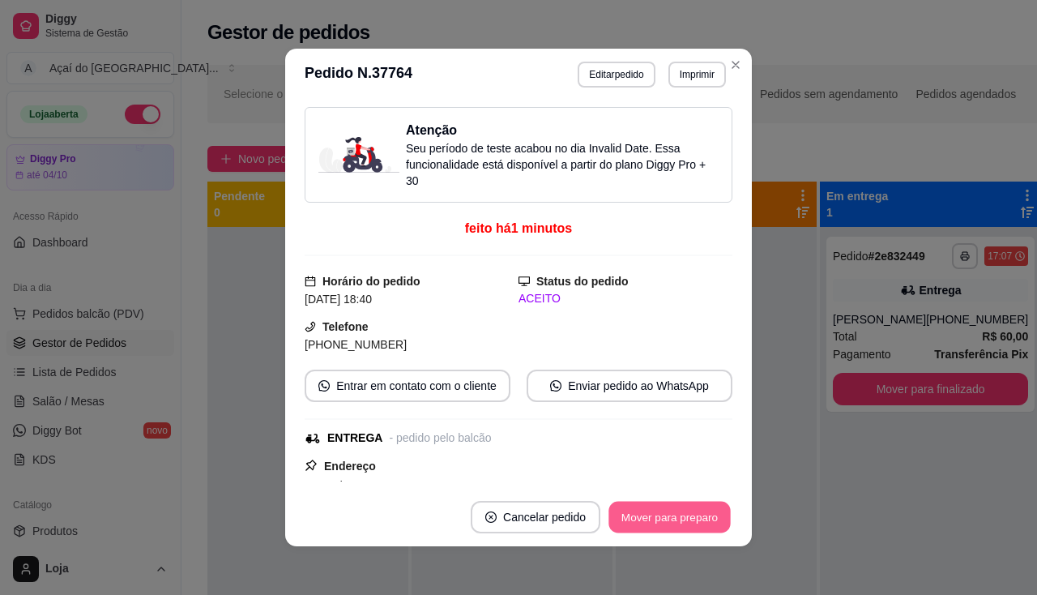
click at [691, 520] on button "Mover para preparo" at bounding box center [670, 518] width 122 height 32
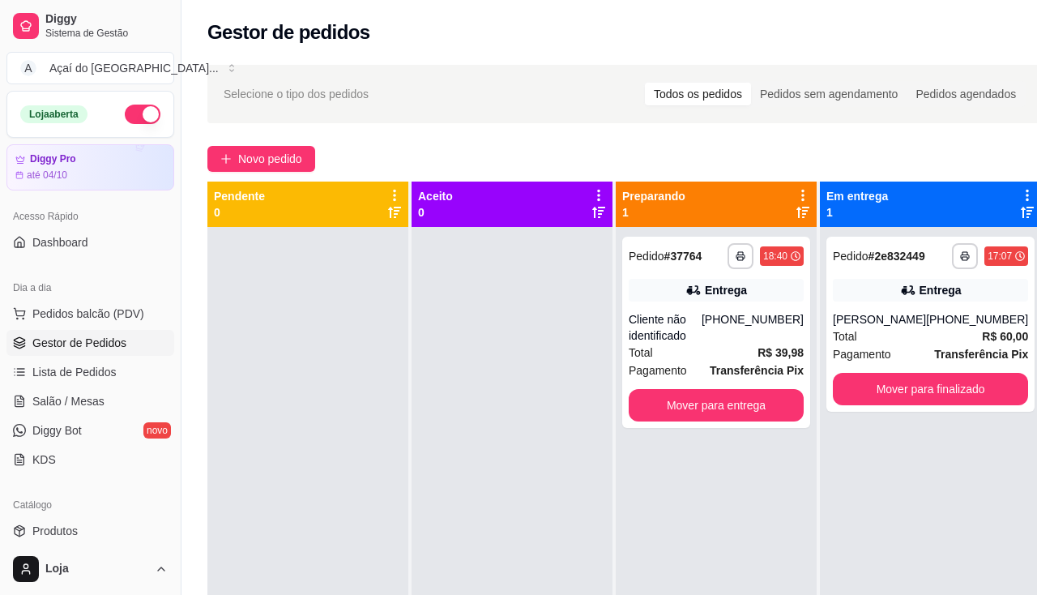
click at [730, 71] on div "Selecione o tipo dos pedidos Todos os pedidos Pedidos sem agendamento Pedidos a…" at bounding box center [625, 94] width 836 height 58
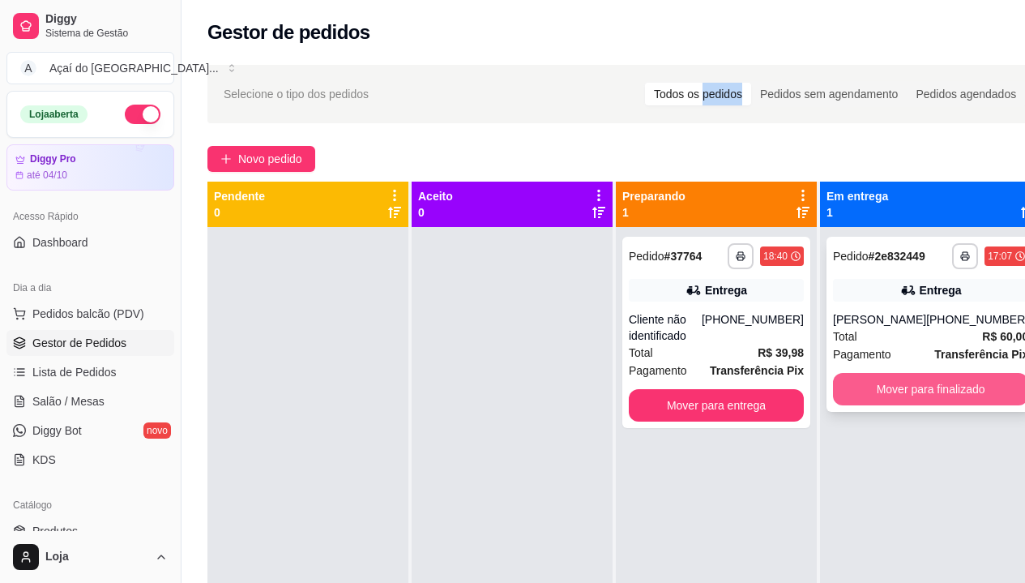
click at [873, 395] on button "Mover para finalizado" at bounding box center [930, 389] width 195 height 32
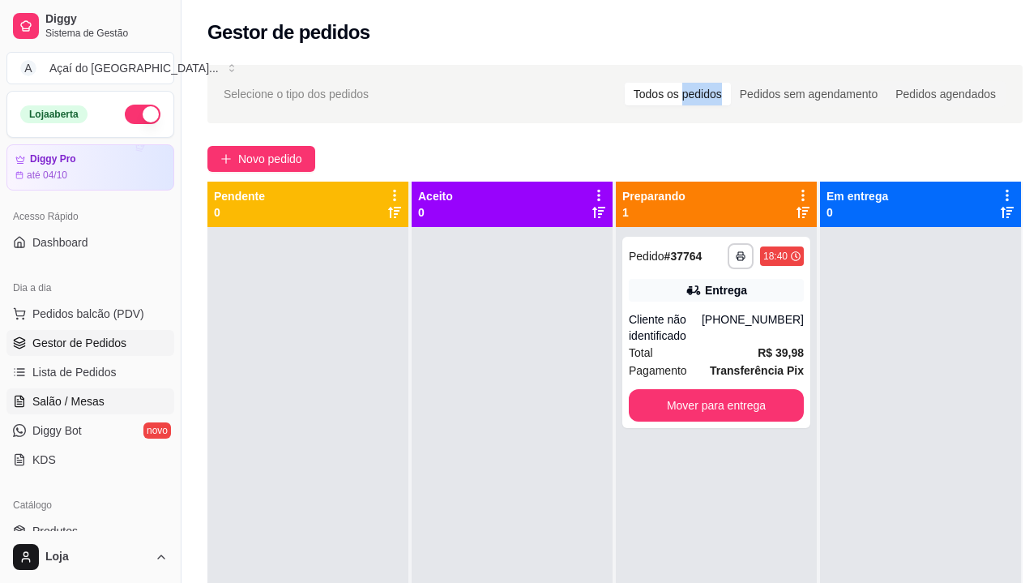
click at [75, 404] on span "Salão / Mesas" at bounding box center [68, 401] width 72 height 16
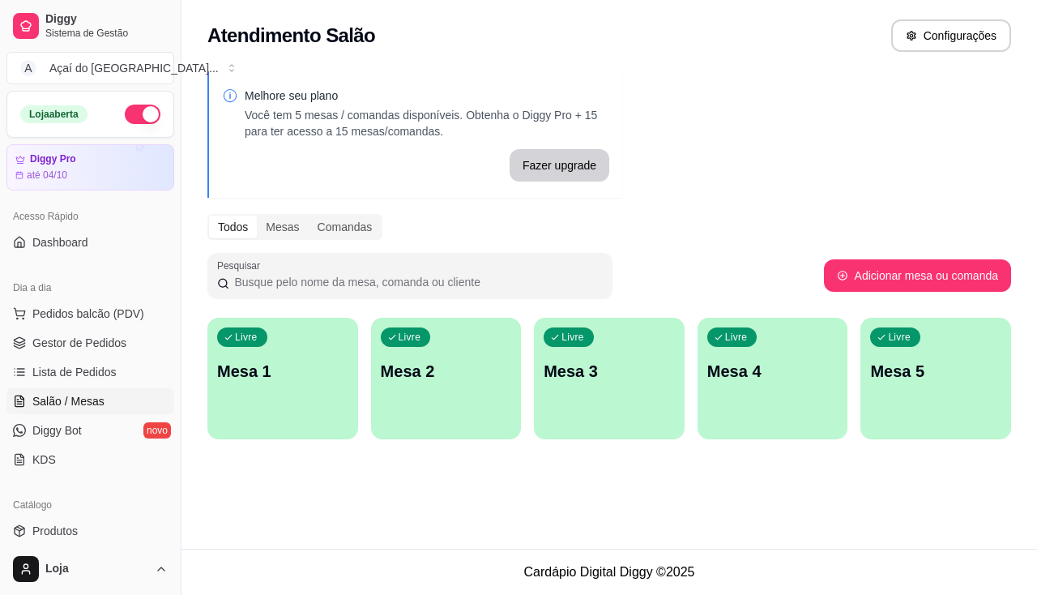
click at [688, 402] on div "Livre Mesa 1 Livre Mesa 2 Livre Mesa 3 Livre Mesa 4 Livre Mesa 5" at bounding box center [609, 379] width 804 height 122
click at [748, 391] on div "Livre Mesa 4" at bounding box center [773, 369] width 151 height 102
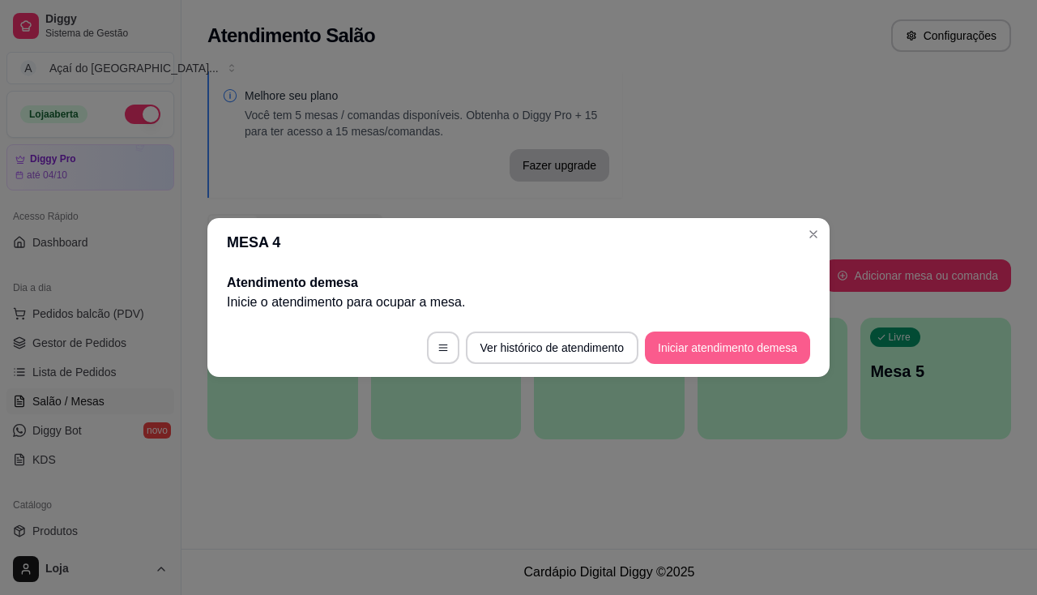
click at [764, 346] on button "Iniciar atendimento de mesa" at bounding box center [727, 347] width 165 height 32
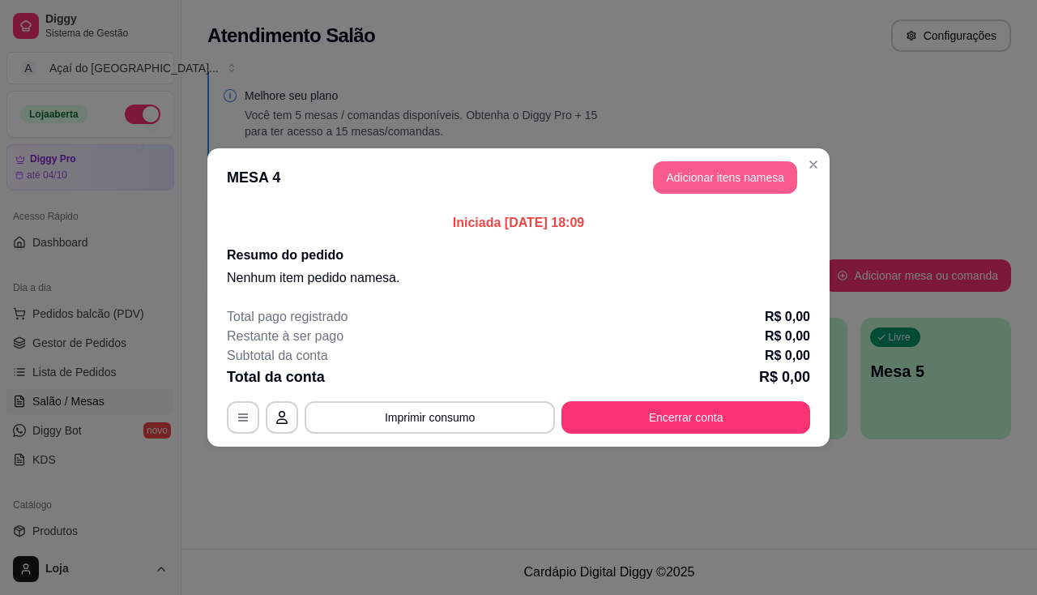
click at [752, 177] on button "Adicionar itens na mesa" at bounding box center [725, 177] width 144 height 32
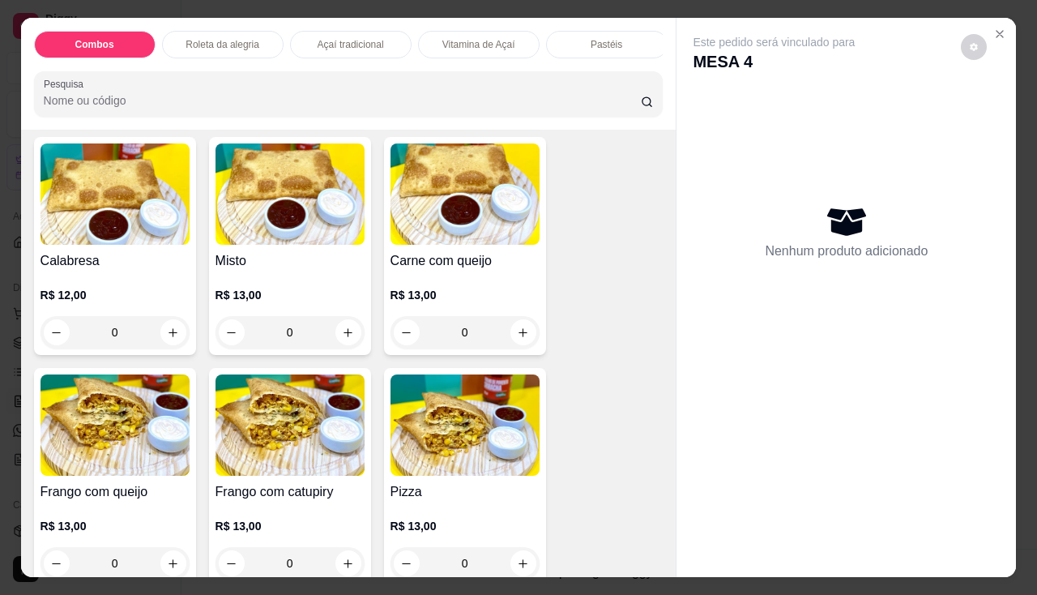
scroll to position [1945, 0]
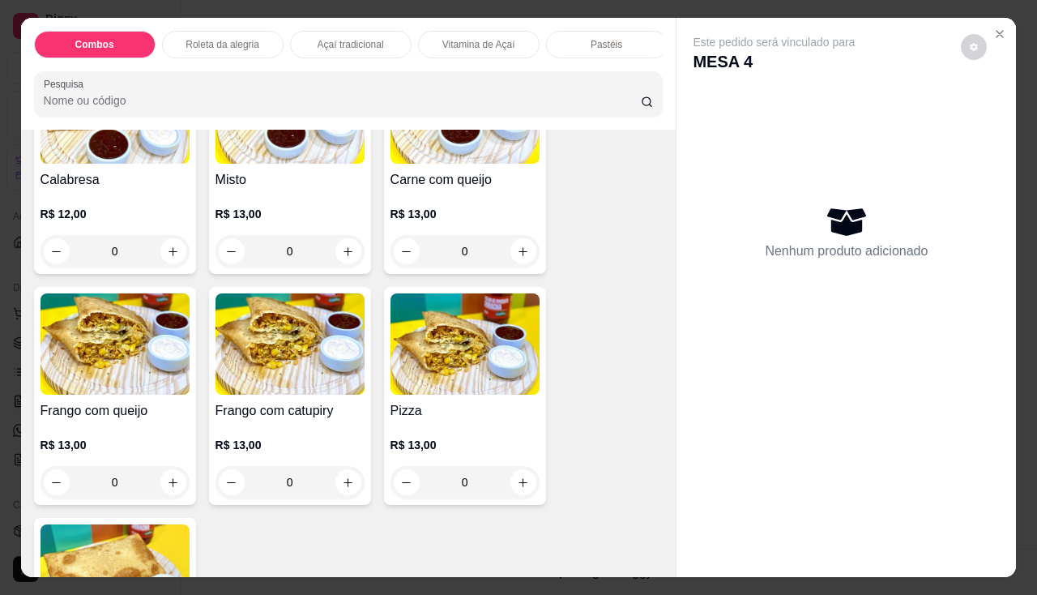
click at [174, 486] on div "0" at bounding box center [115, 482] width 149 height 32
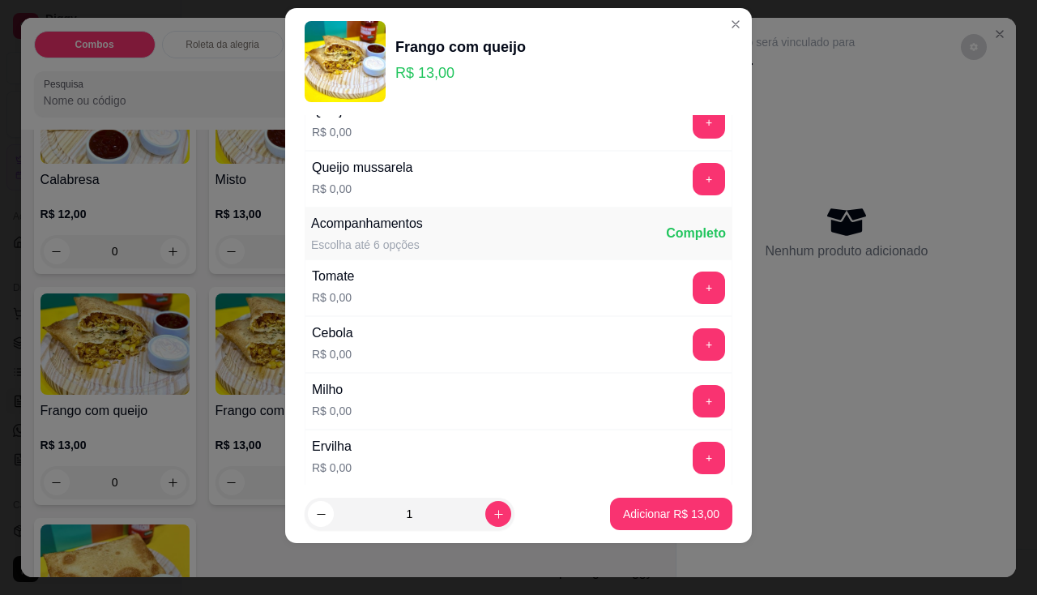
scroll to position [0, 0]
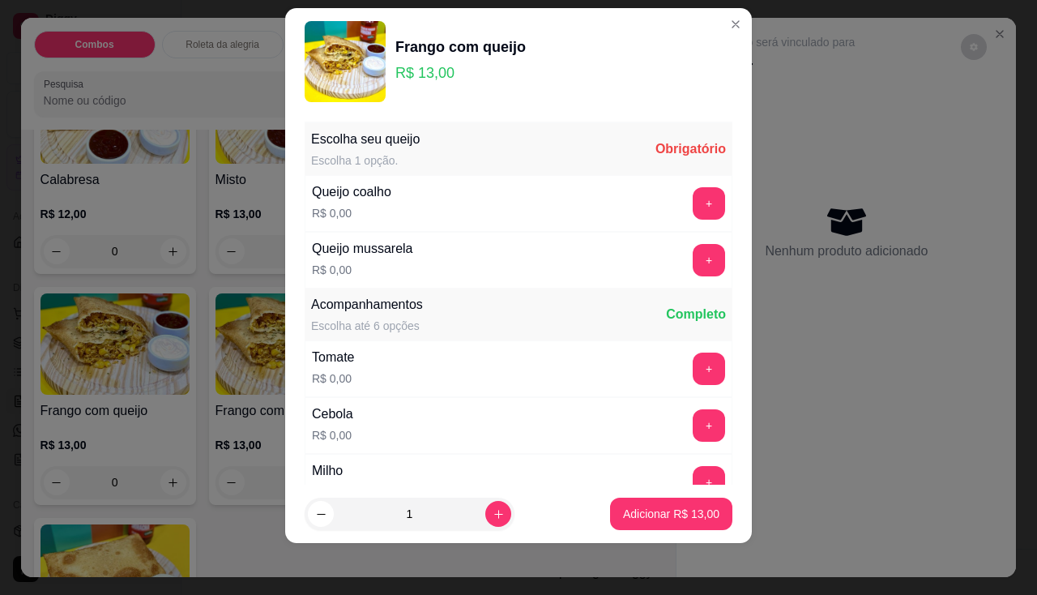
click at [682, 180] on div "Queijo coalho R$ 0,00 +" at bounding box center [519, 203] width 428 height 57
click at [693, 196] on button "+" at bounding box center [709, 203] width 32 height 32
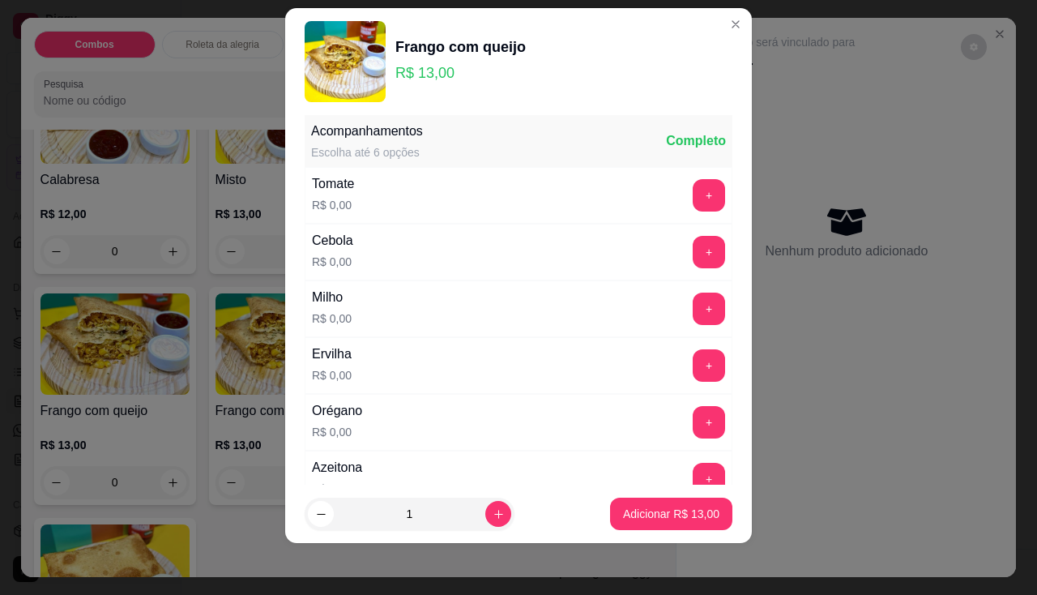
click at [652, 534] on footer "1 Adicionar R$ 13,00" at bounding box center [518, 514] width 467 height 58
click at [649, 521] on p "Adicionar R$ 13,00" at bounding box center [672, 514] width 94 height 15
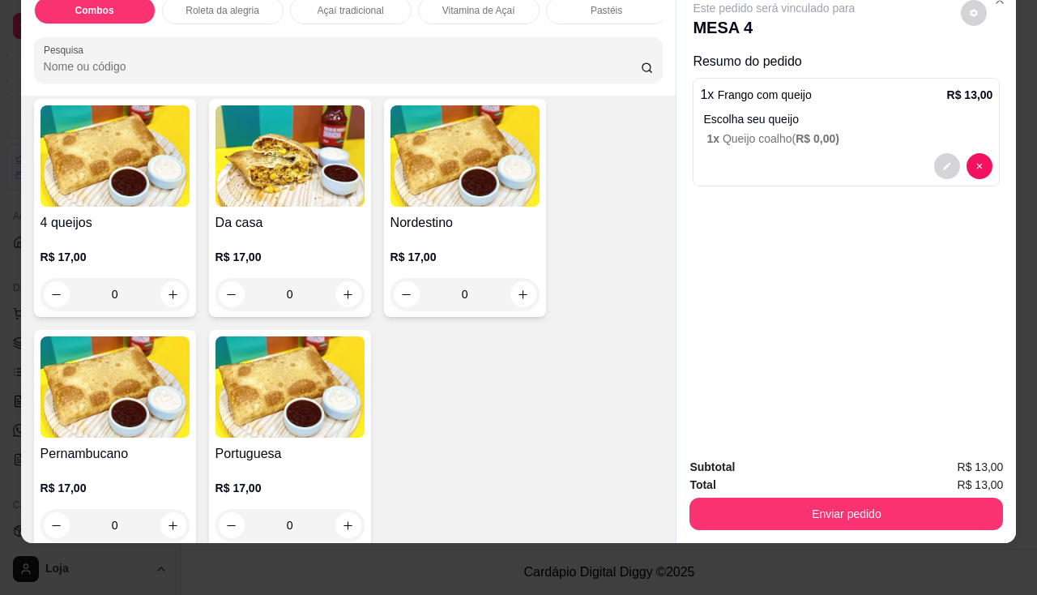
scroll to position [2999, 0]
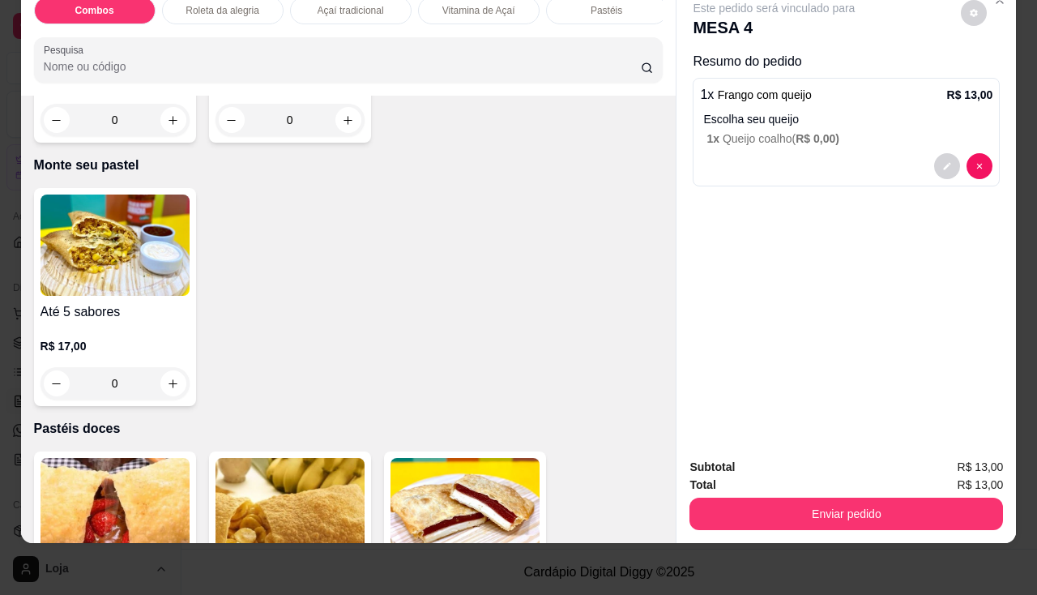
click at [177, 378] on div "0" at bounding box center [115, 383] width 149 height 32
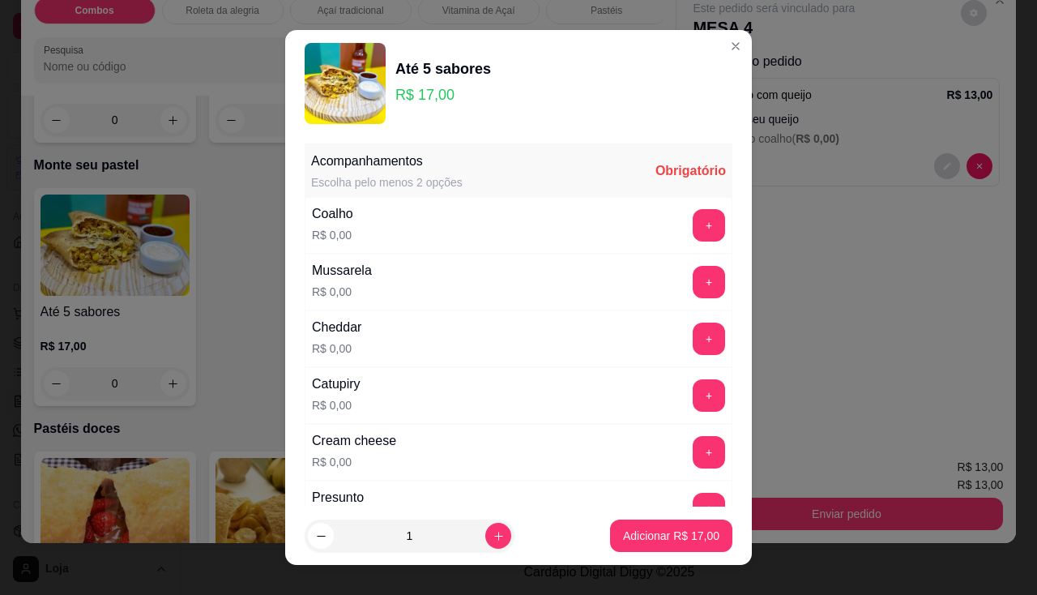
scroll to position [243, 0]
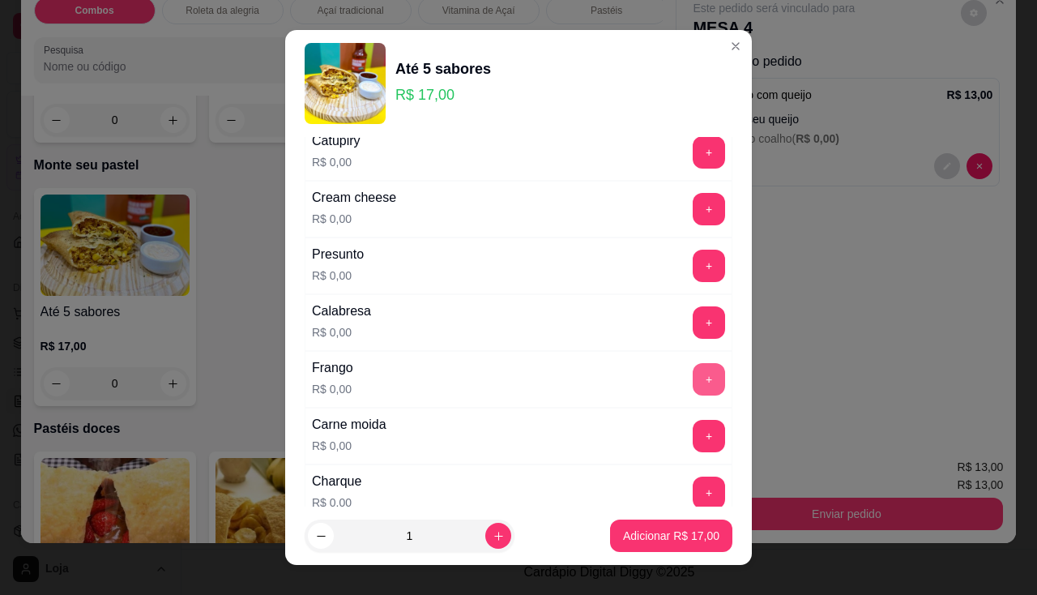
click at [693, 381] on button "+" at bounding box center [709, 379] width 32 height 32
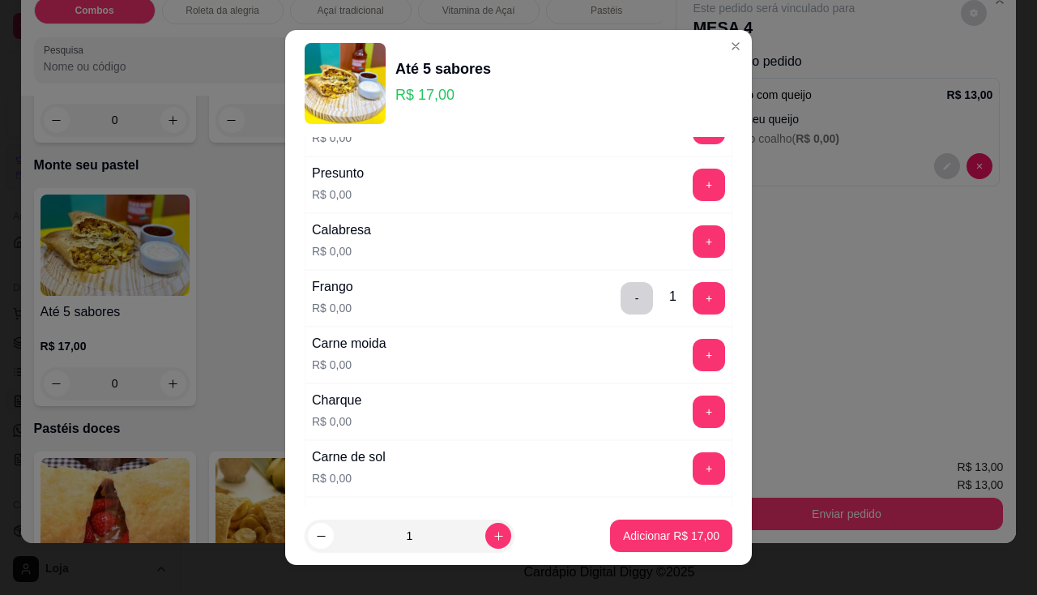
scroll to position [405, 0]
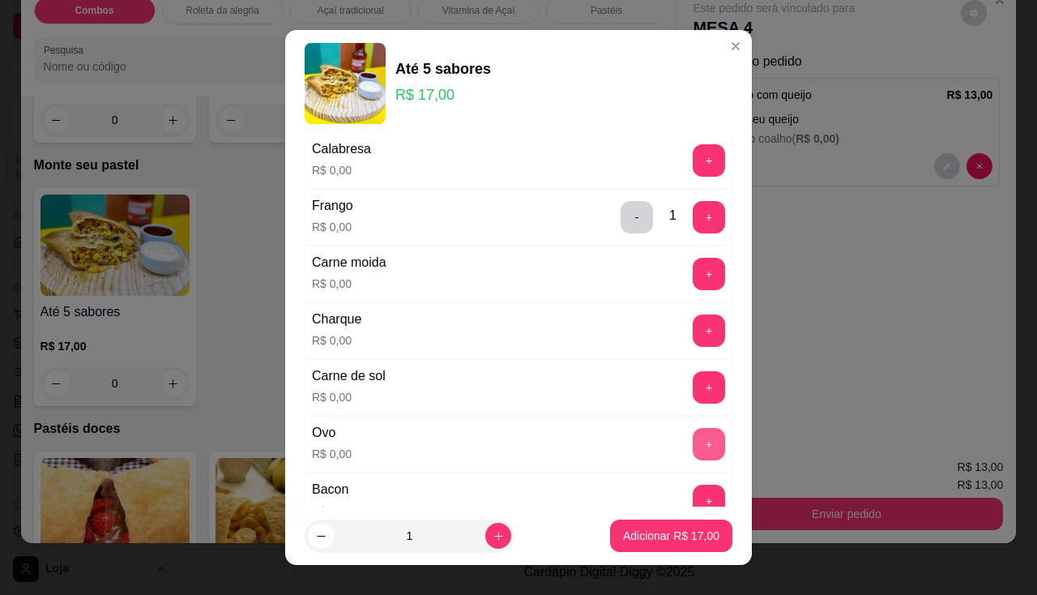
click at [693, 446] on button "+" at bounding box center [709, 444] width 32 height 32
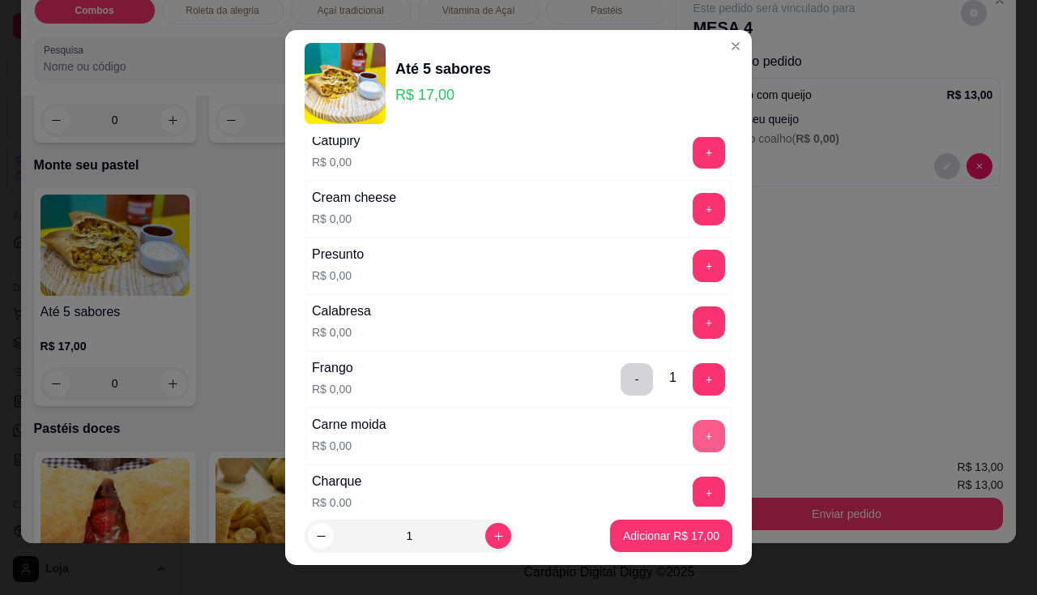
click at [693, 440] on button "+" at bounding box center [709, 436] width 32 height 32
click at [693, 155] on button "+" at bounding box center [709, 152] width 32 height 32
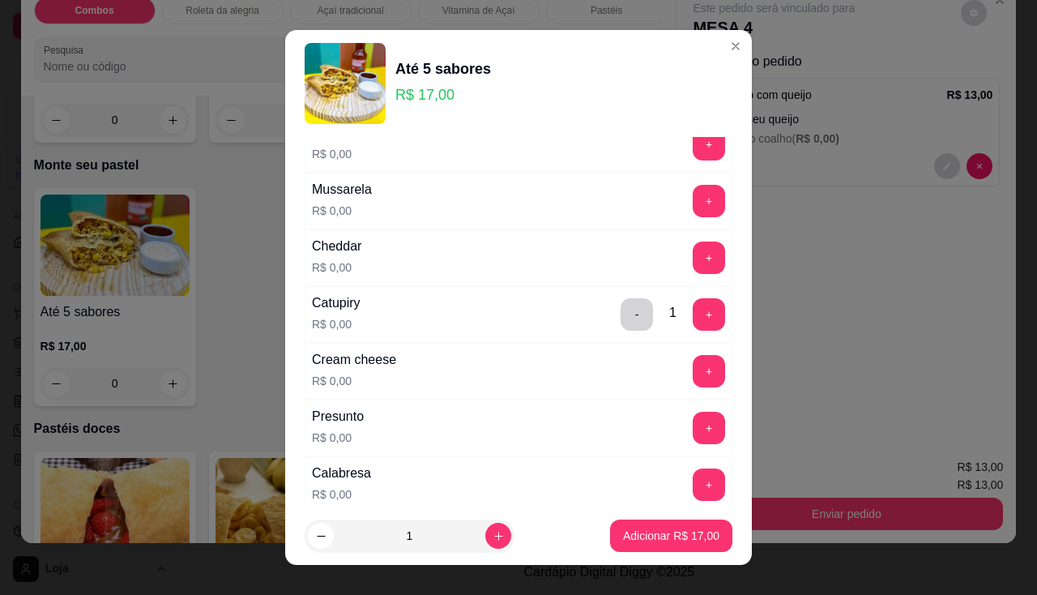
scroll to position [0, 0]
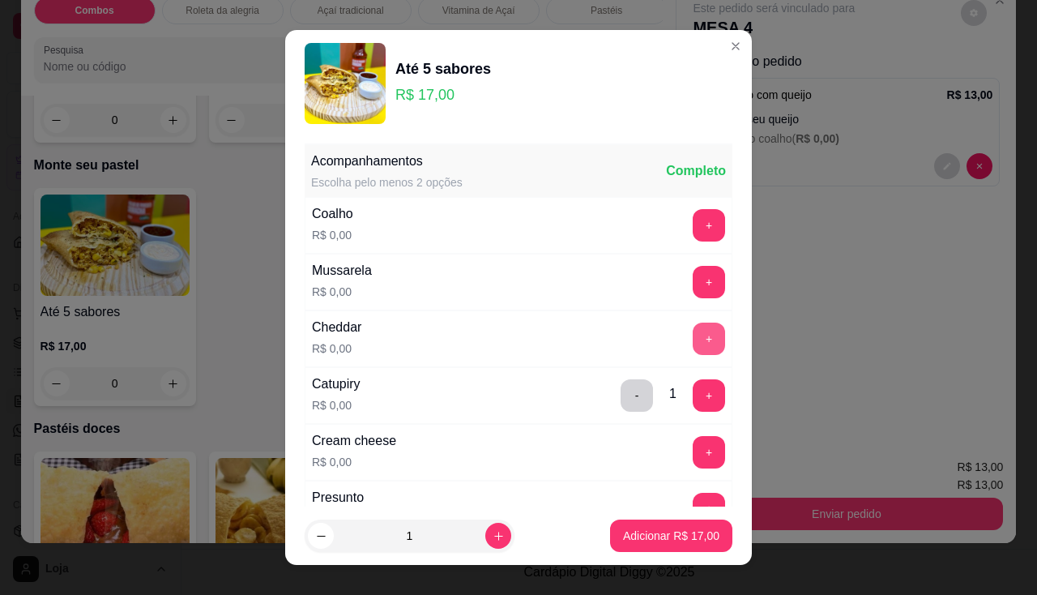
click at [693, 343] on button "+" at bounding box center [709, 339] width 32 height 32
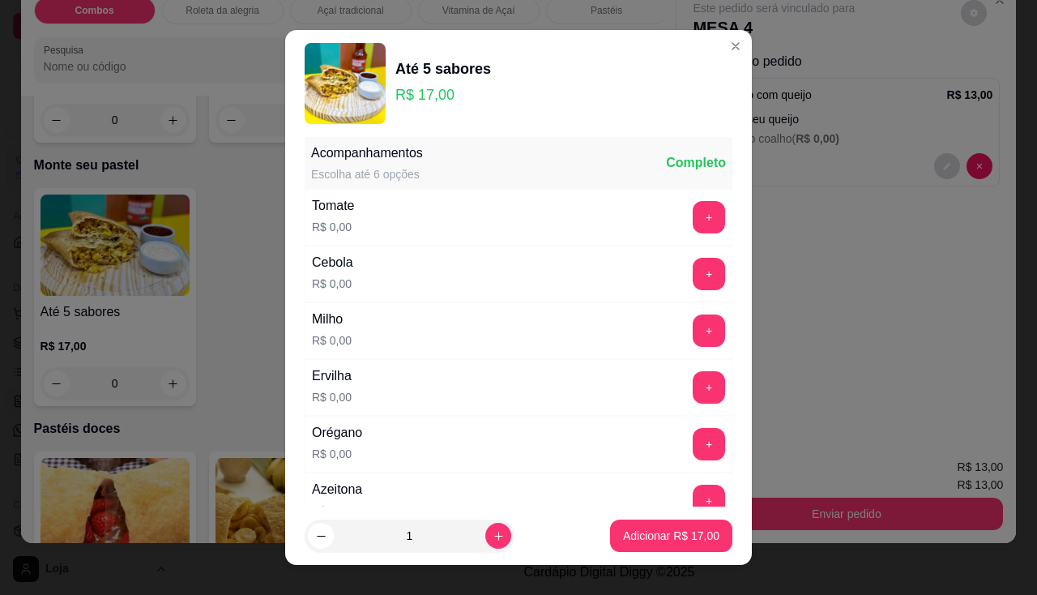
scroll to position [22, 0]
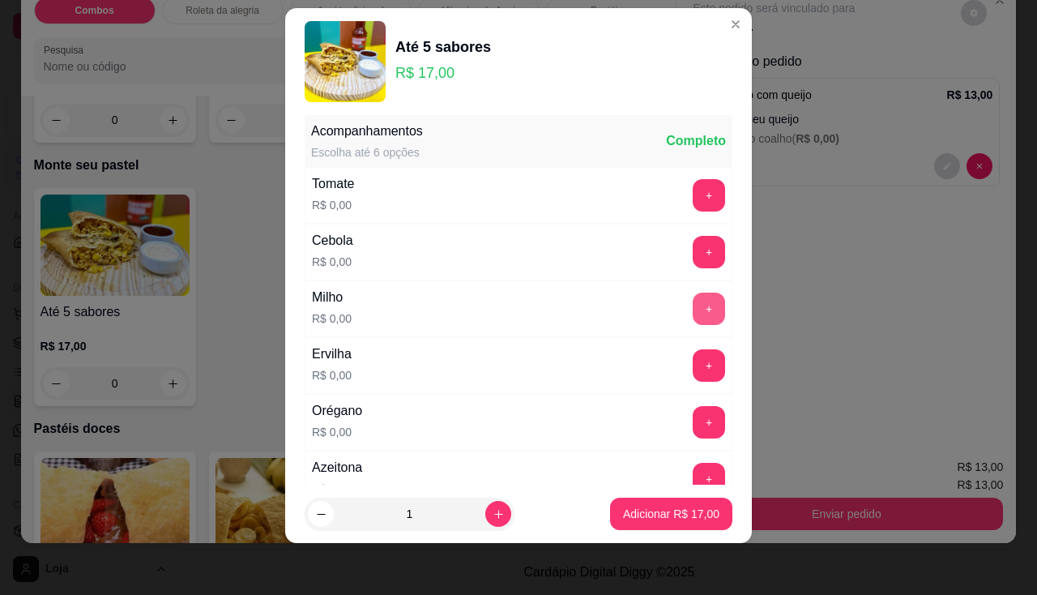
click at [693, 312] on button "+" at bounding box center [709, 309] width 32 height 32
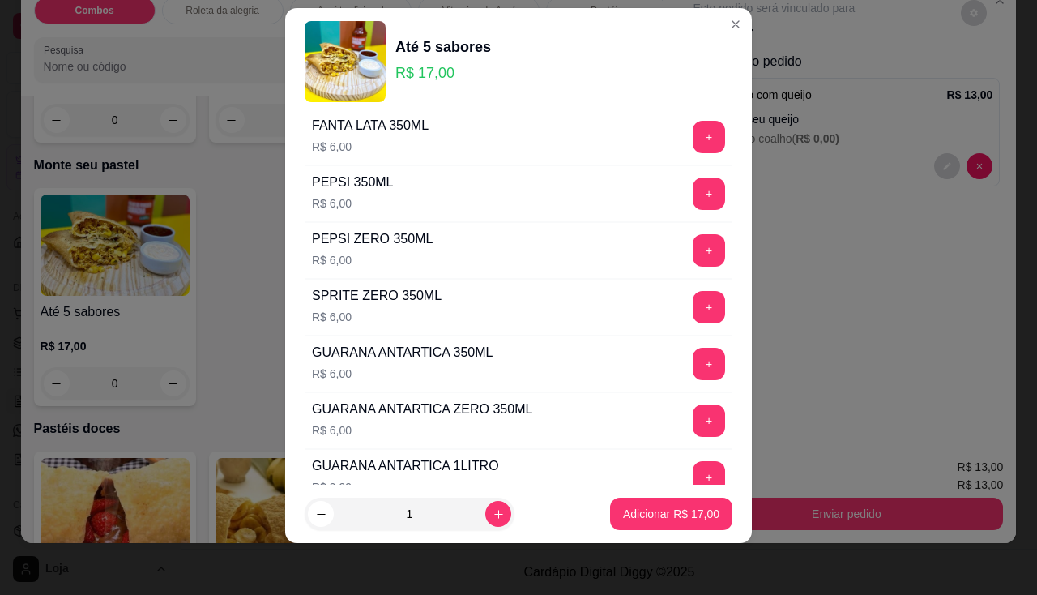
scroll to position [1891, 0]
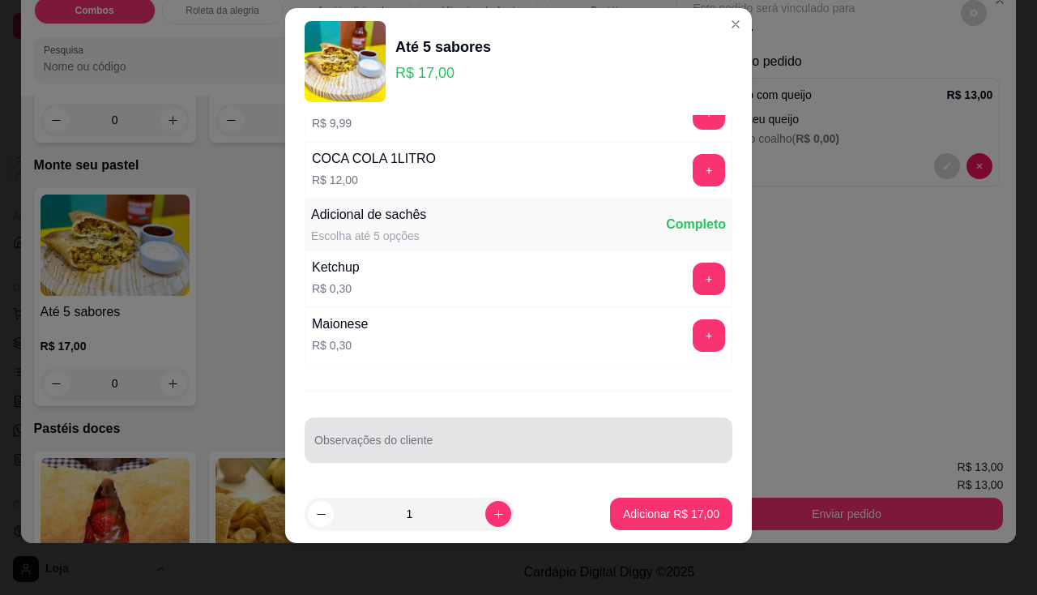
click at [488, 421] on div "Observações do cliente" at bounding box center [519, 439] width 428 height 45
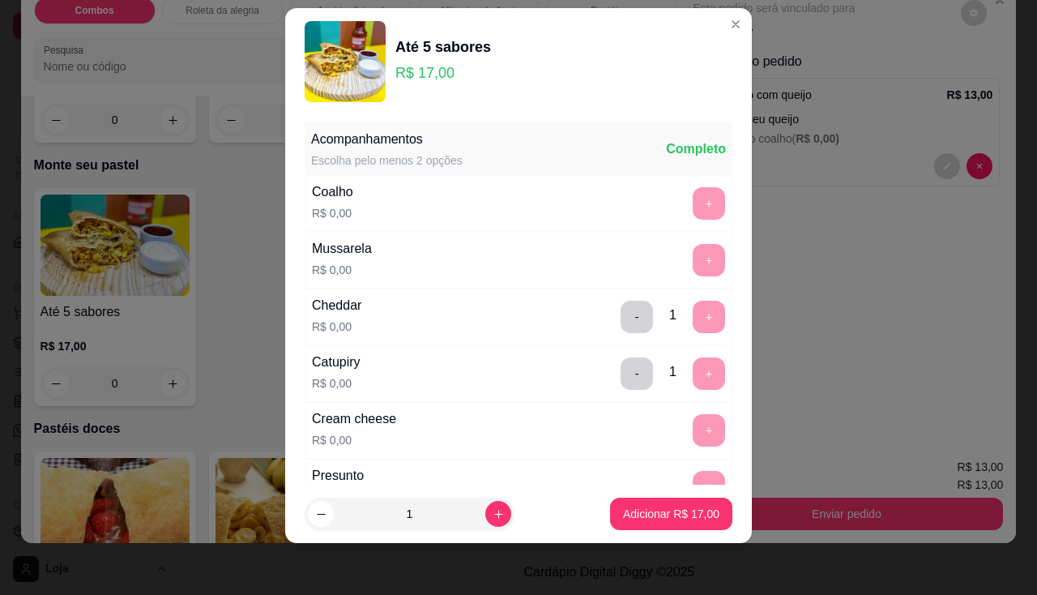
scroll to position [81, 0]
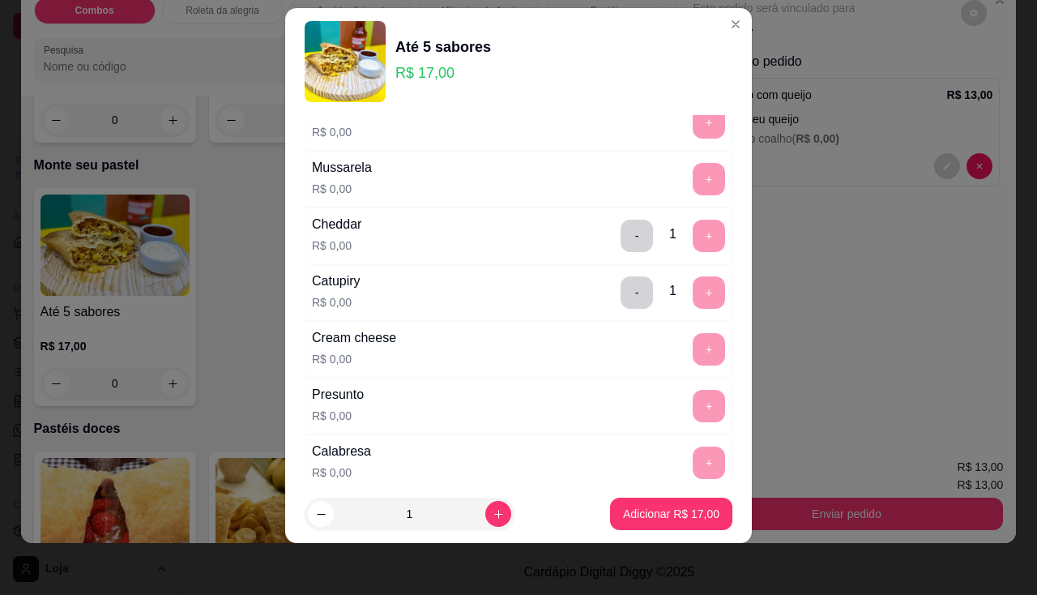
type input "Karina"
click at [652, 507] on p "Adicionar R$ 17,00" at bounding box center [672, 514] width 94 height 15
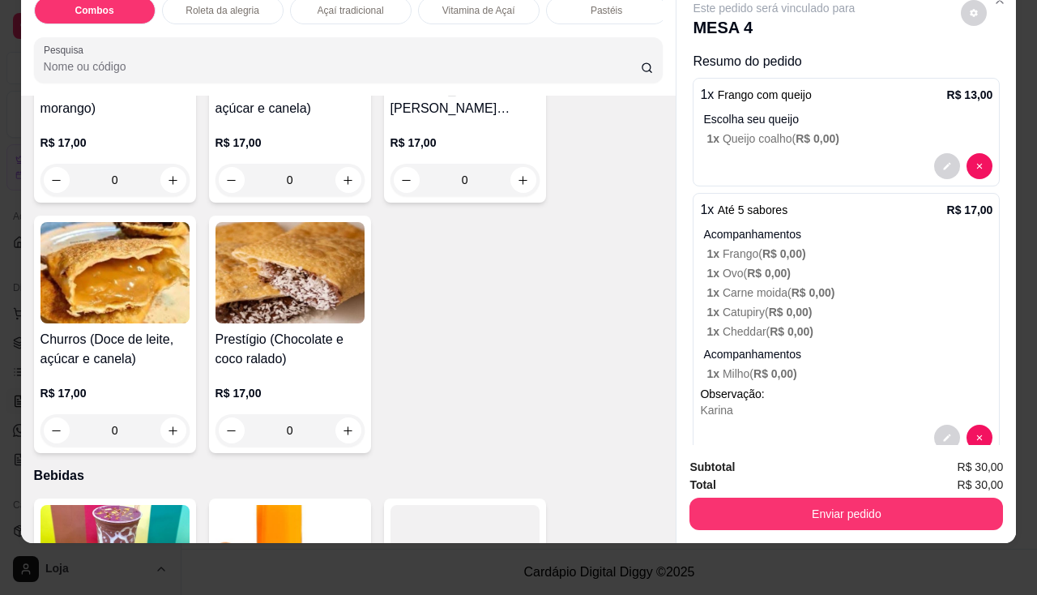
scroll to position [3080, 0]
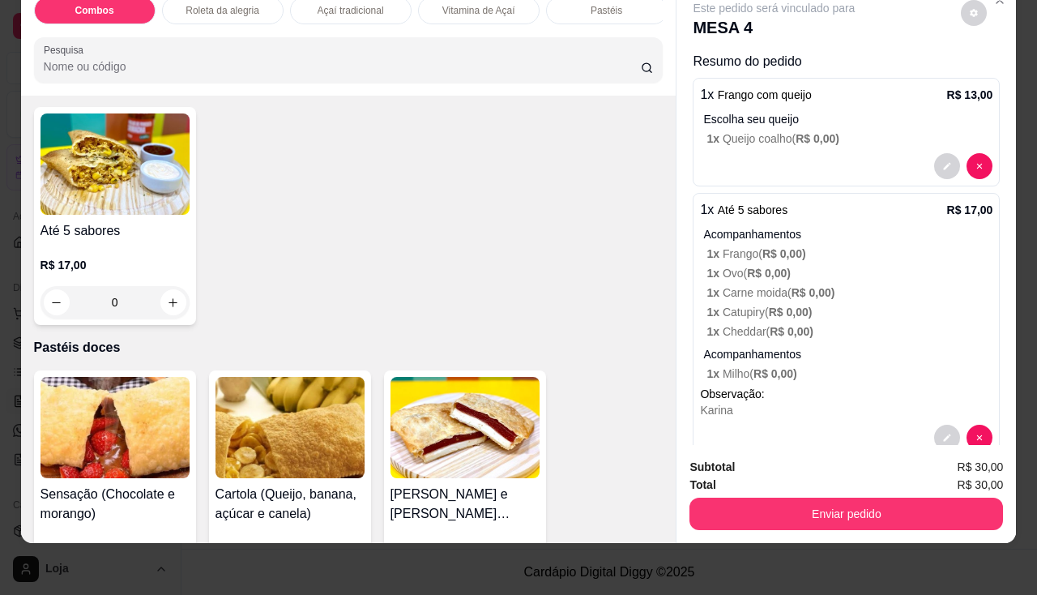
click at [173, 301] on div "0" at bounding box center [115, 302] width 149 height 32
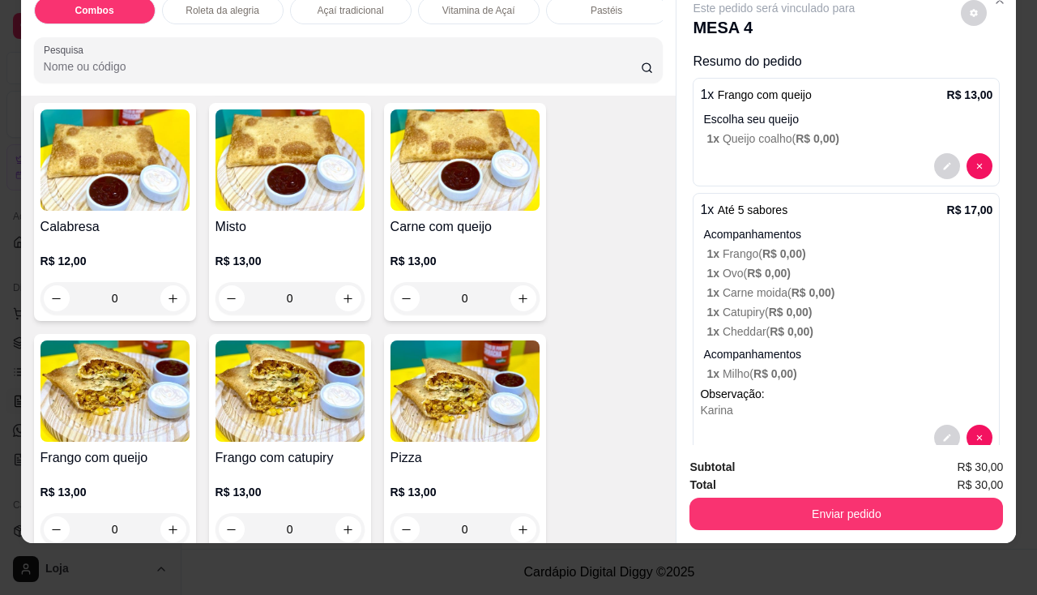
scroll to position [1621, 0]
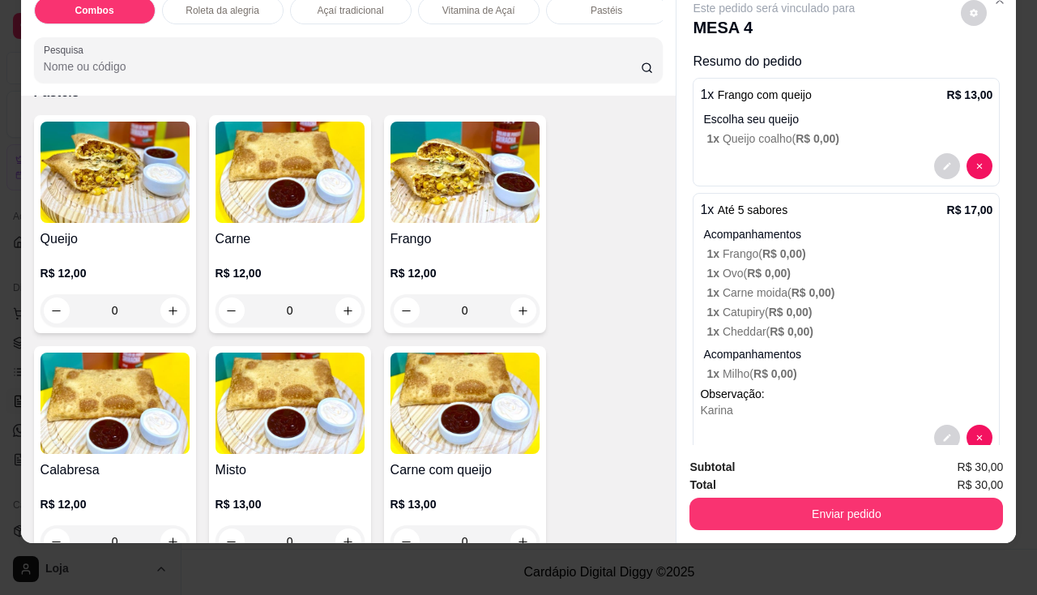
click at [353, 306] on div "0" at bounding box center [290, 310] width 149 height 32
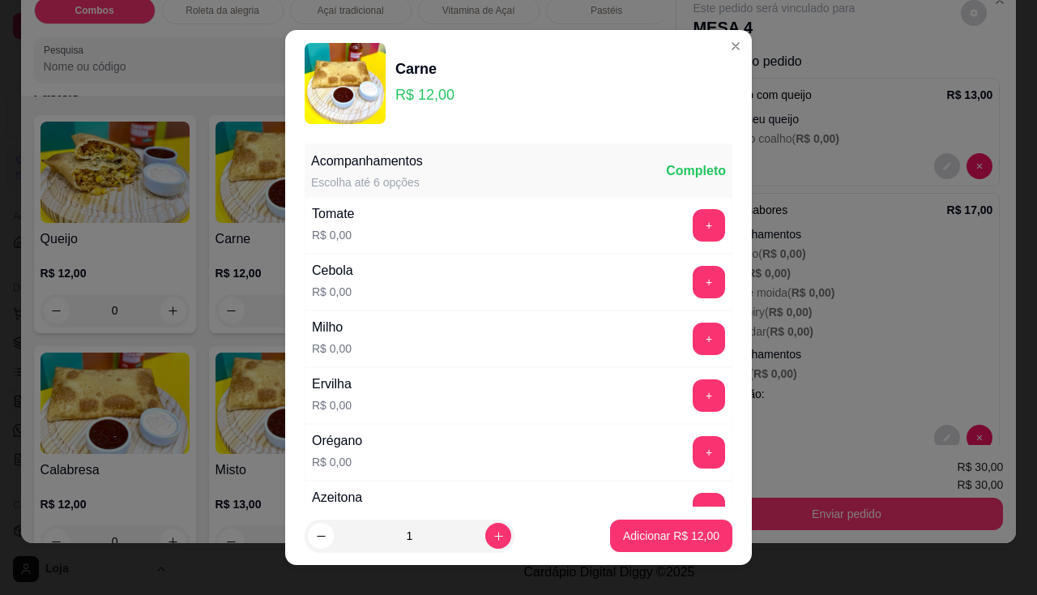
scroll to position [81, 0]
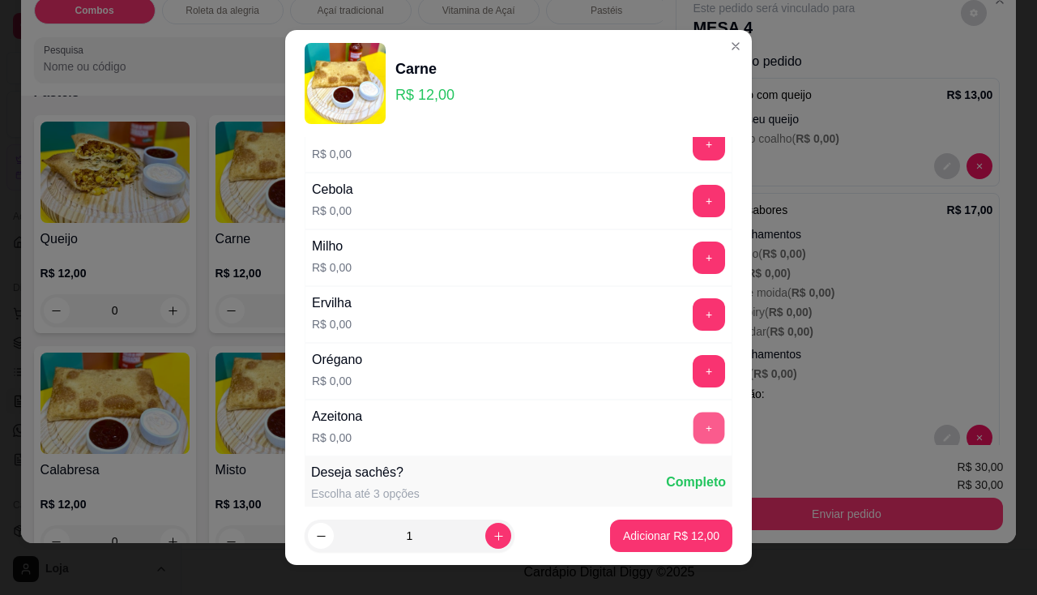
click at [694, 430] on button "+" at bounding box center [710, 428] width 32 height 32
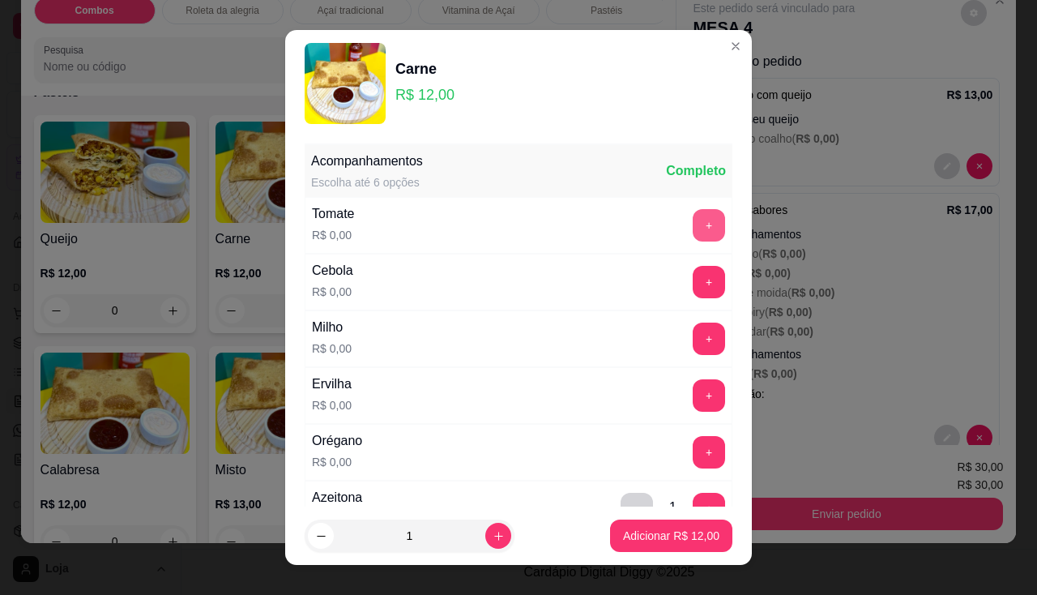
click at [693, 226] on button "+" at bounding box center [709, 225] width 32 height 32
click at [693, 452] on button "+" at bounding box center [709, 452] width 32 height 32
click at [682, 538] on p "Adicionar R$ 12,00" at bounding box center [671, 536] width 96 height 16
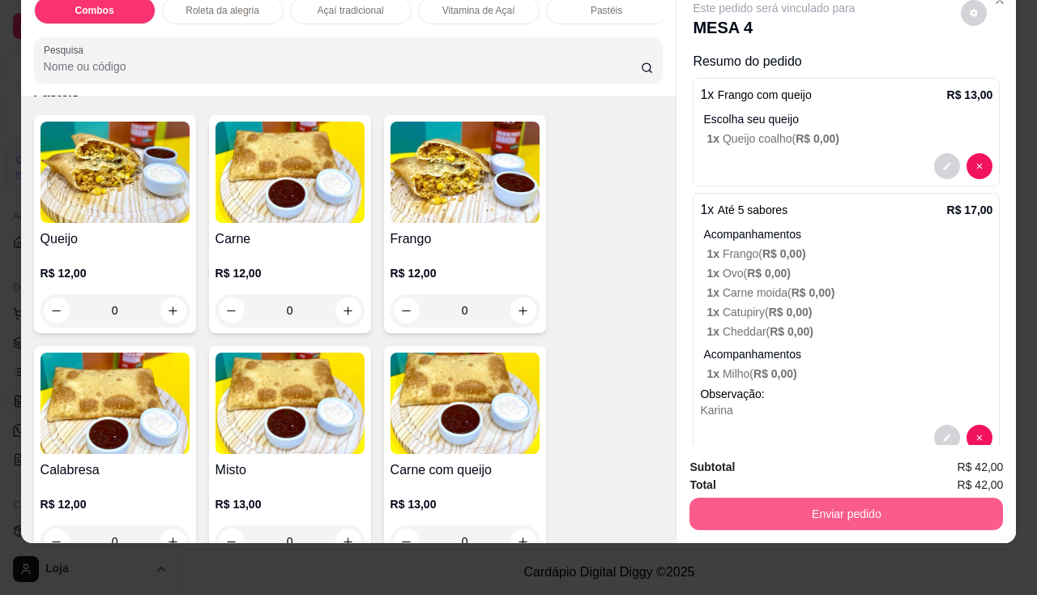
click at [707, 498] on button "Enviar pedido" at bounding box center [847, 514] width 314 height 32
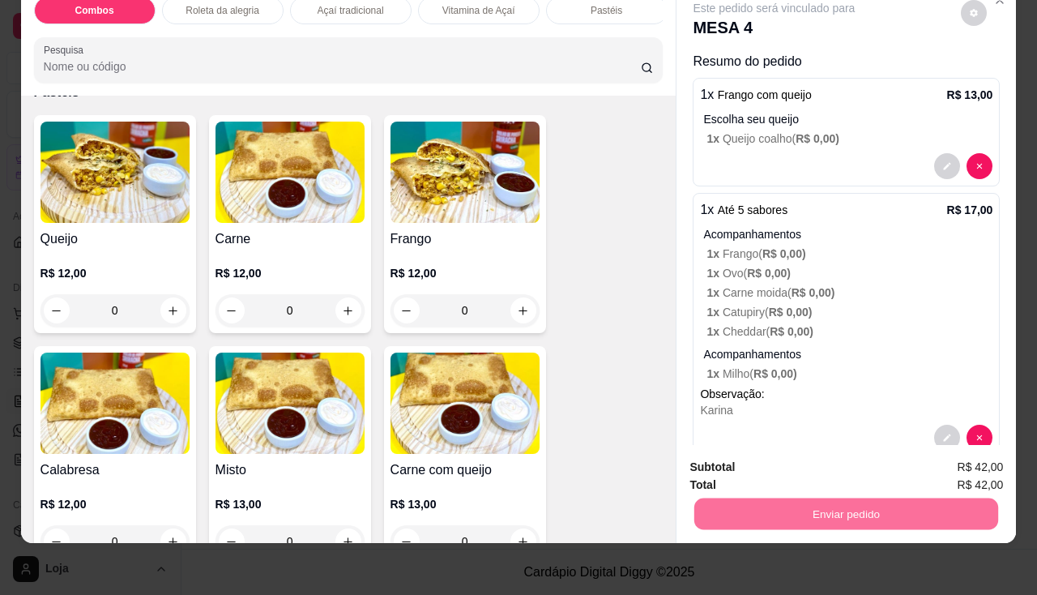
click at [735, 456] on button "Não registrar e enviar pedido" at bounding box center [794, 462] width 164 height 30
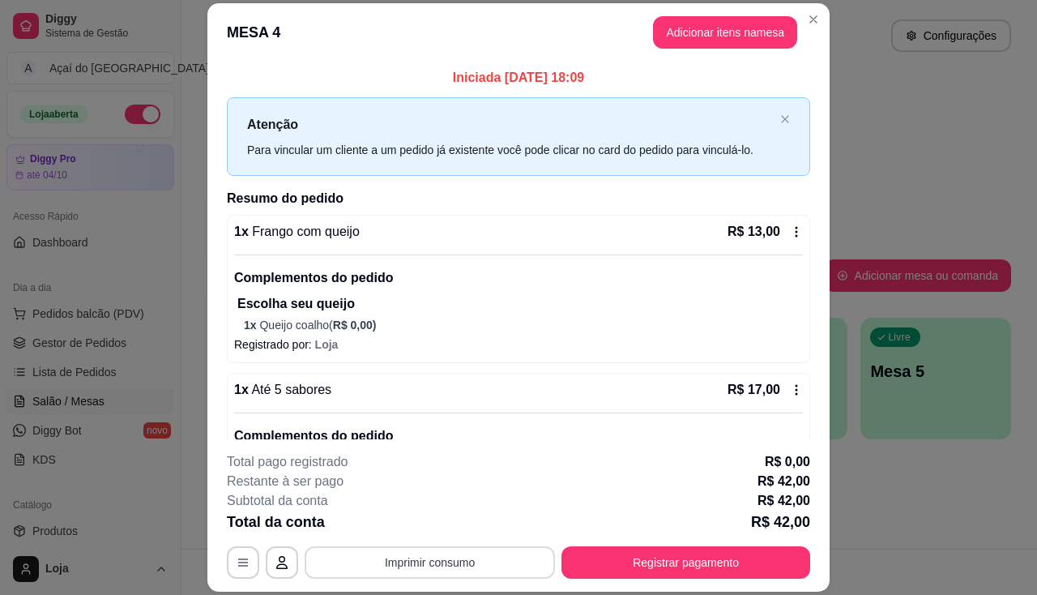
click at [414, 566] on button "Imprimir consumo" at bounding box center [430, 562] width 250 height 32
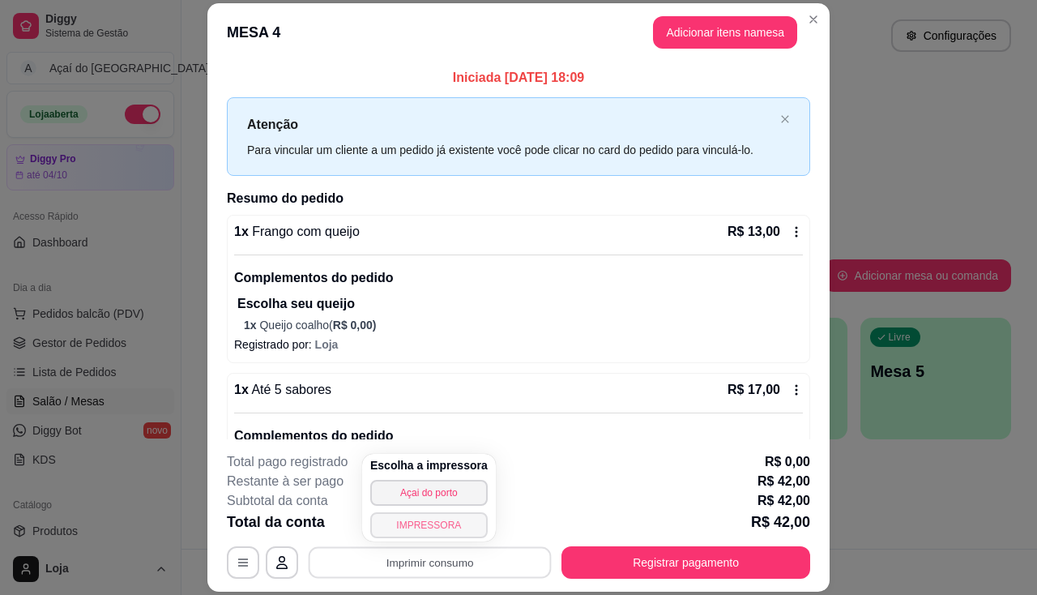
click at [425, 519] on button "IMPRESSORA" at bounding box center [429, 525] width 118 height 26
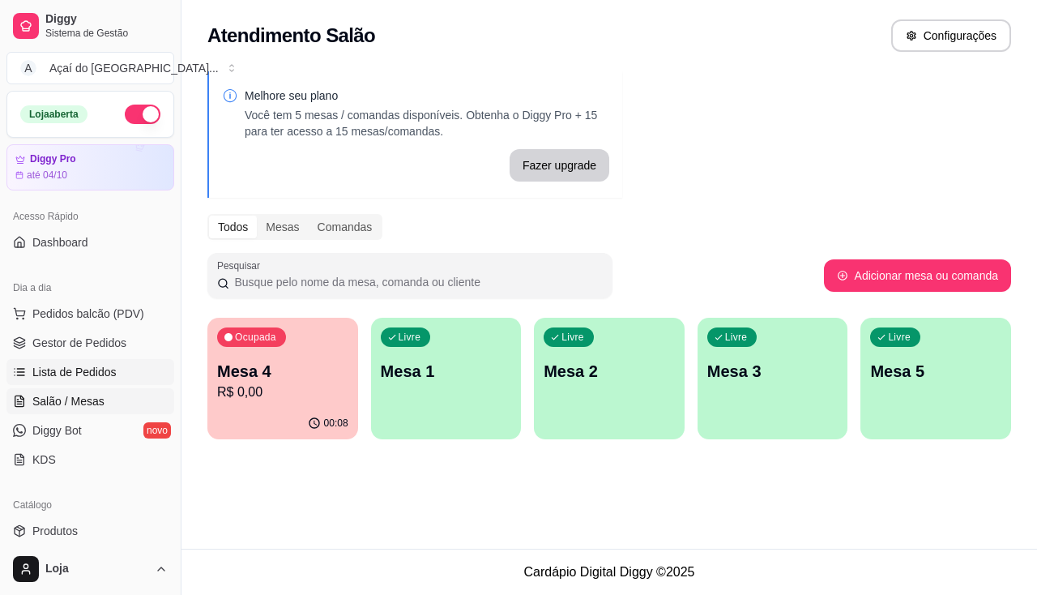
click at [89, 380] on link "Lista de Pedidos" at bounding box center [90, 372] width 168 height 26
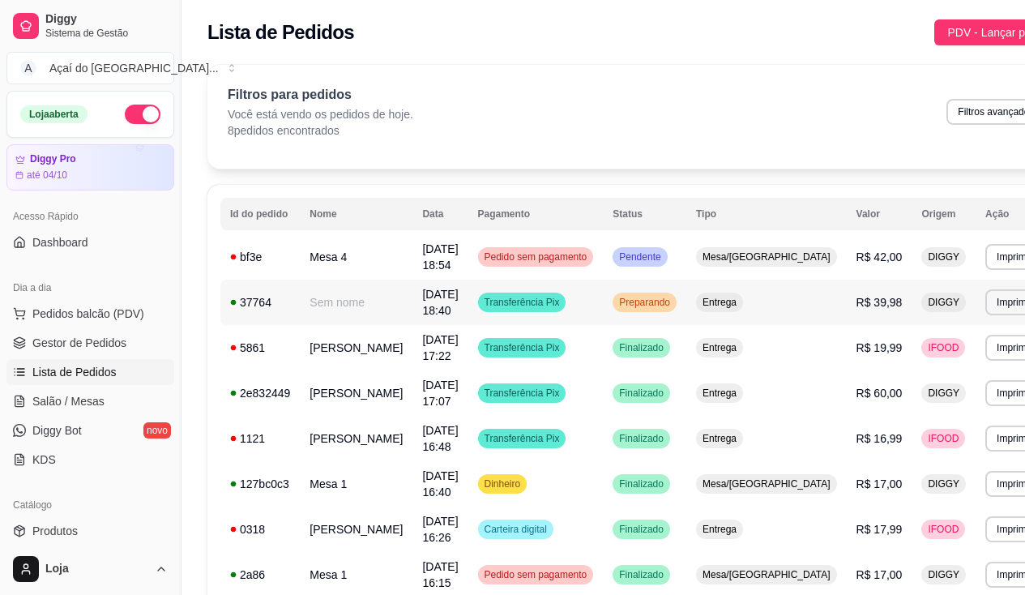
click at [361, 316] on td "Sem nome" at bounding box center [356, 302] width 113 height 45
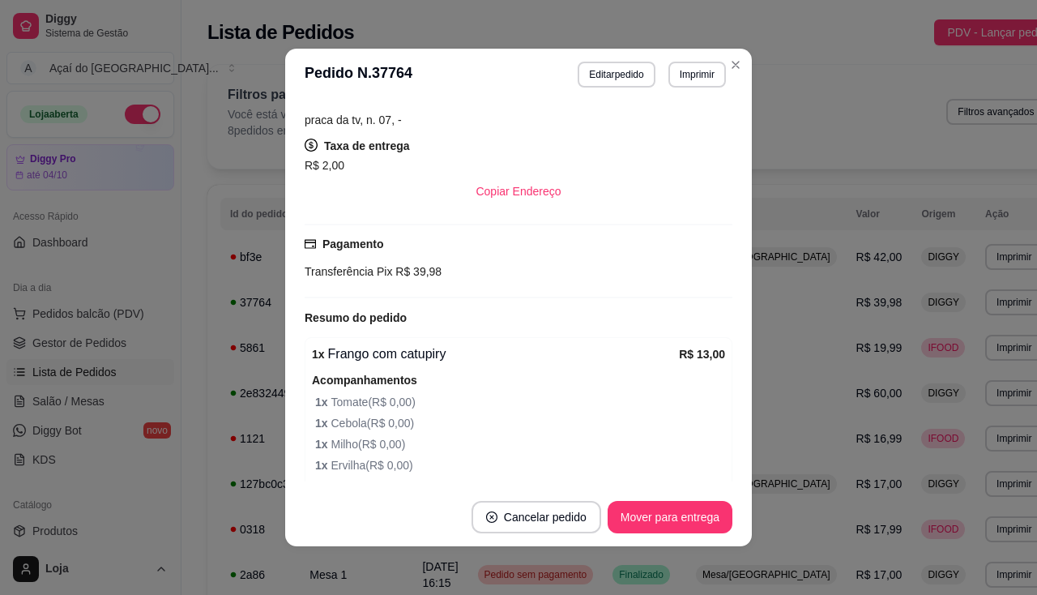
scroll to position [771, 0]
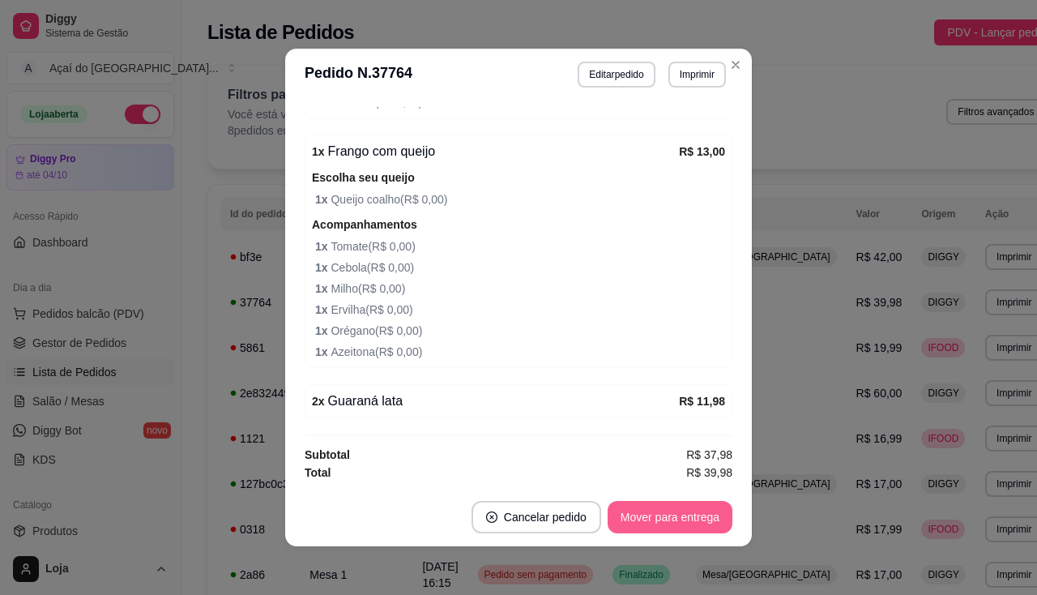
click at [669, 526] on button "Mover para entrega" at bounding box center [670, 517] width 125 height 32
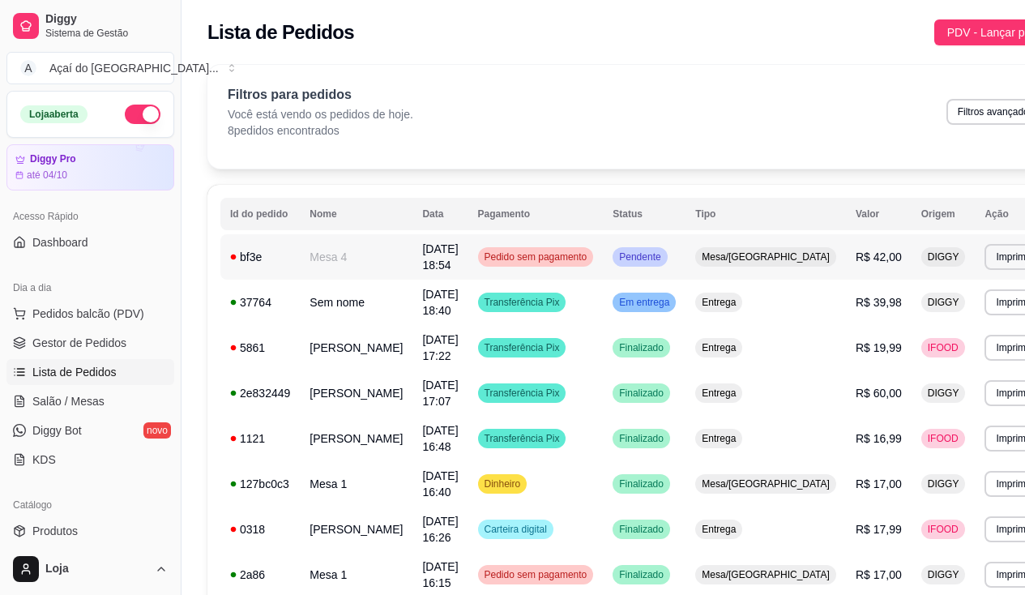
click at [386, 258] on td "Mesa 4" at bounding box center [356, 256] width 113 height 45
click at [96, 409] on link "Salão / Mesas" at bounding box center [90, 401] width 168 height 26
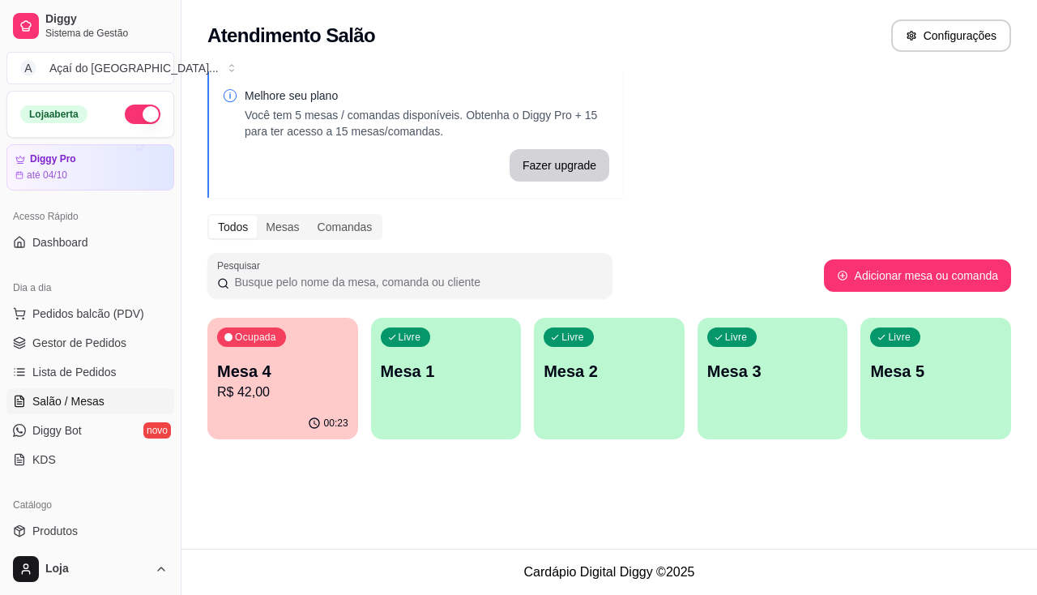
click at [242, 428] on div "00:23" at bounding box center [282, 424] width 151 height 32
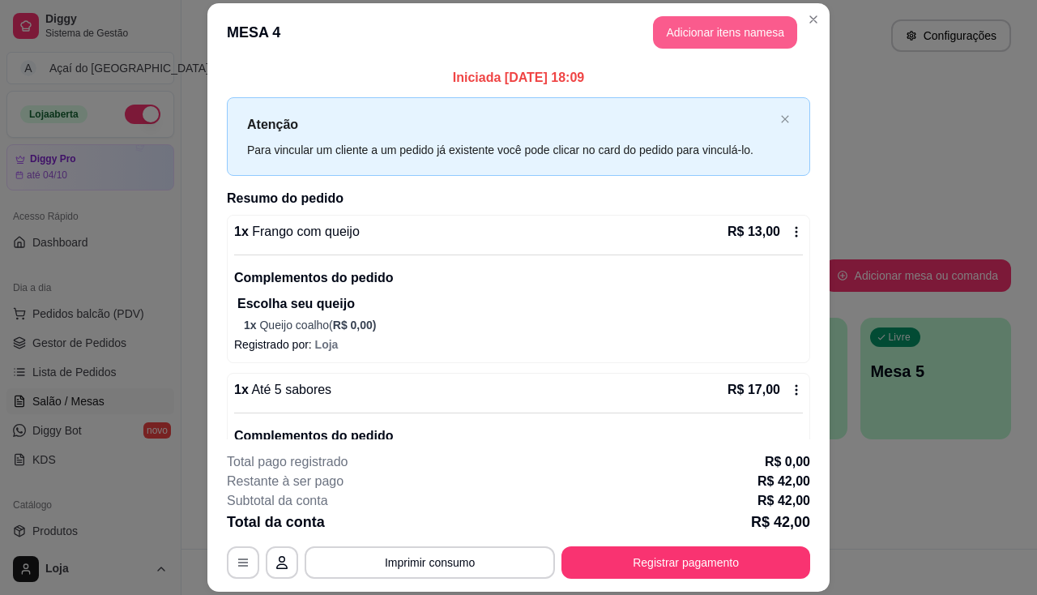
click at [691, 46] on button "Adicionar itens na mesa" at bounding box center [725, 32] width 144 height 32
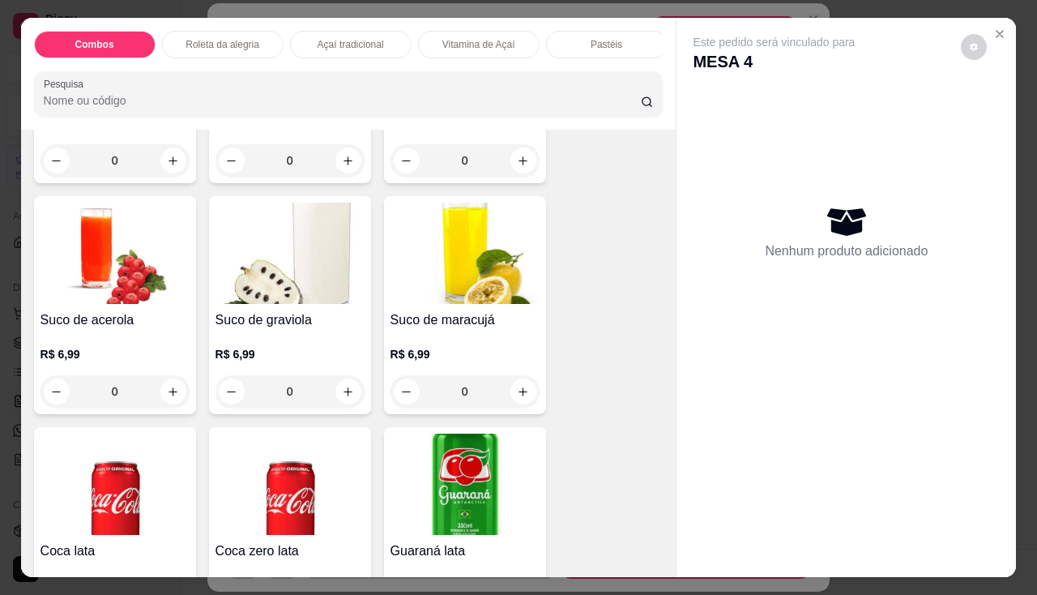
scroll to position [4214, 0]
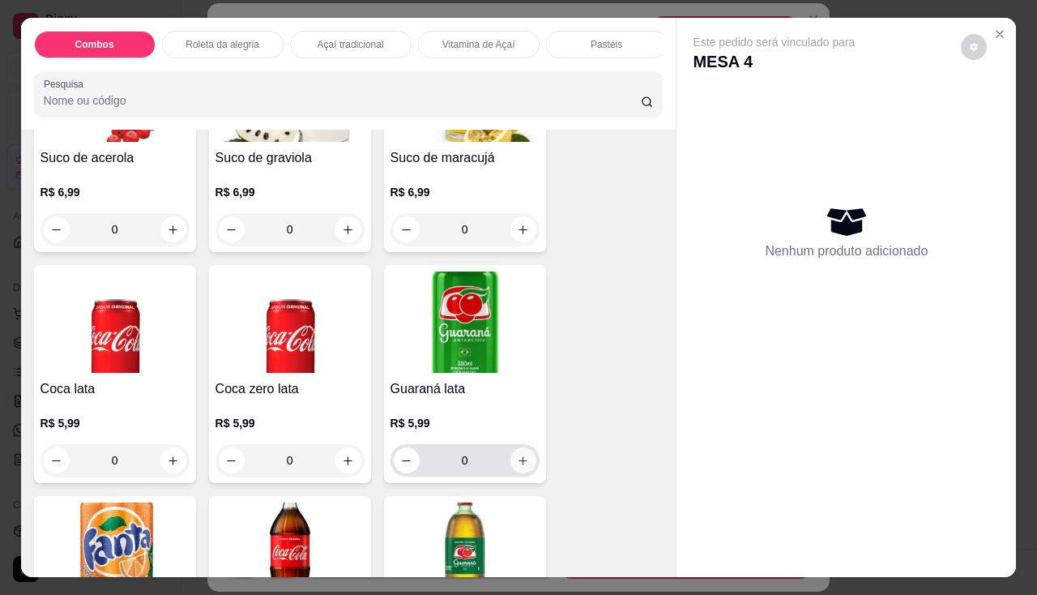
click at [522, 467] on icon "increase-product-quantity" at bounding box center [523, 461] width 12 height 12
type input "1"
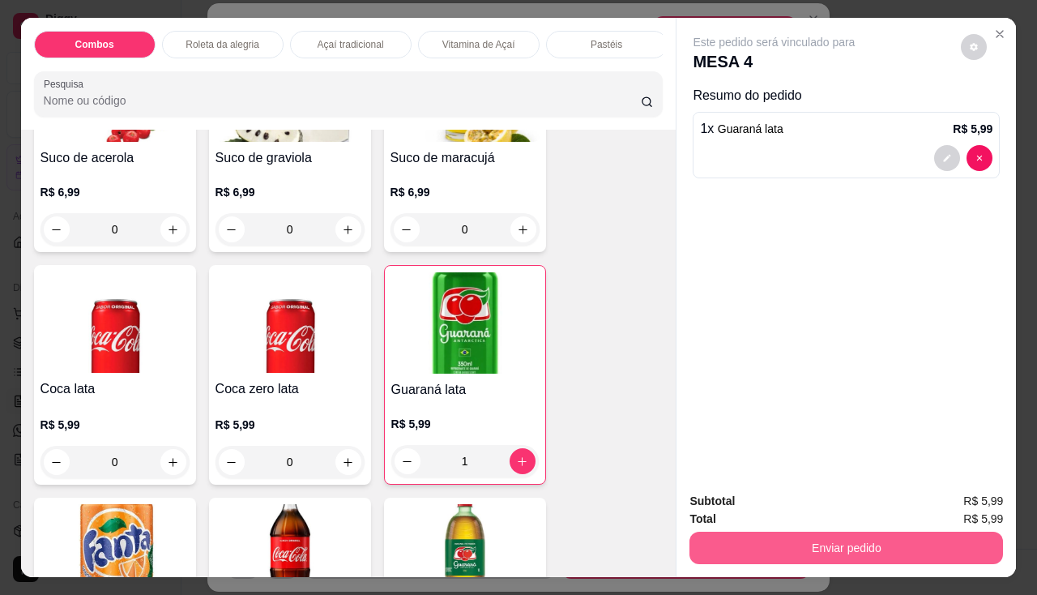
click at [778, 536] on button "Enviar pedido" at bounding box center [847, 548] width 314 height 32
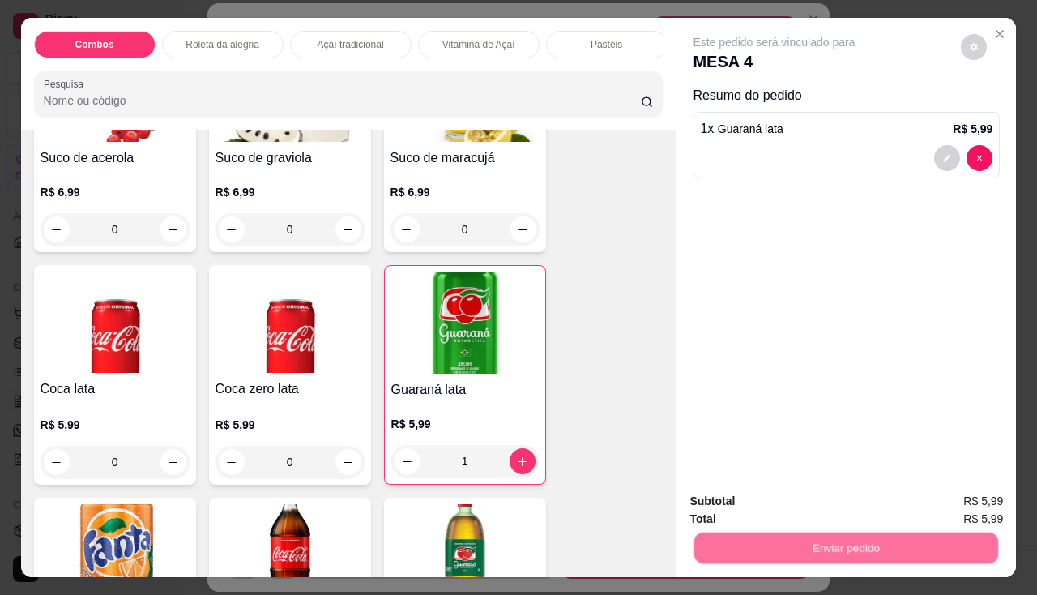
click at [761, 500] on button "Não registrar e enviar pedido" at bounding box center [793, 502] width 169 height 31
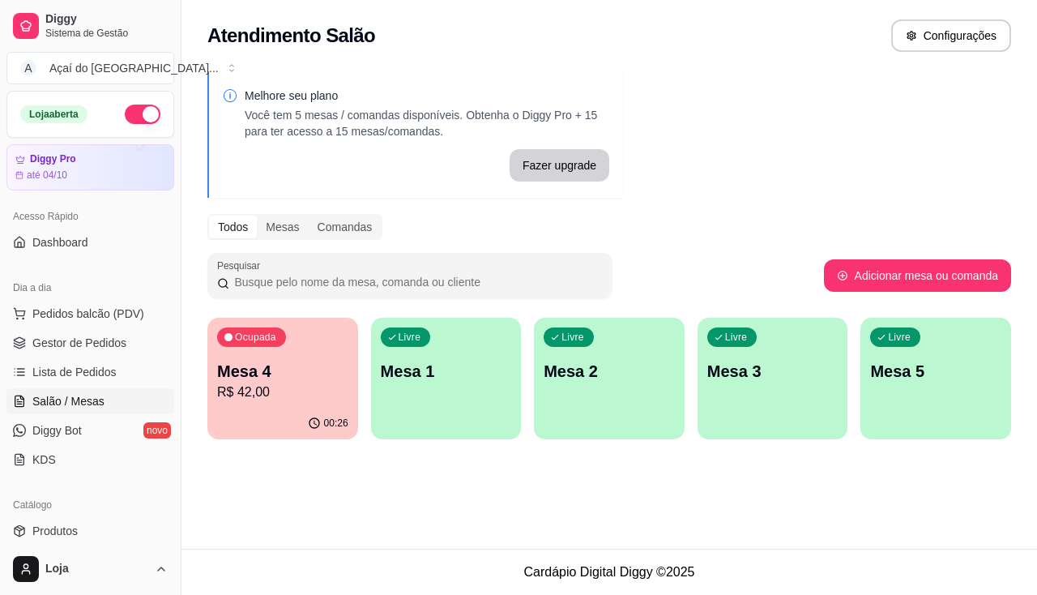
click at [293, 399] on p "R$ 42,00" at bounding box center [282, 392] width 131 height 19
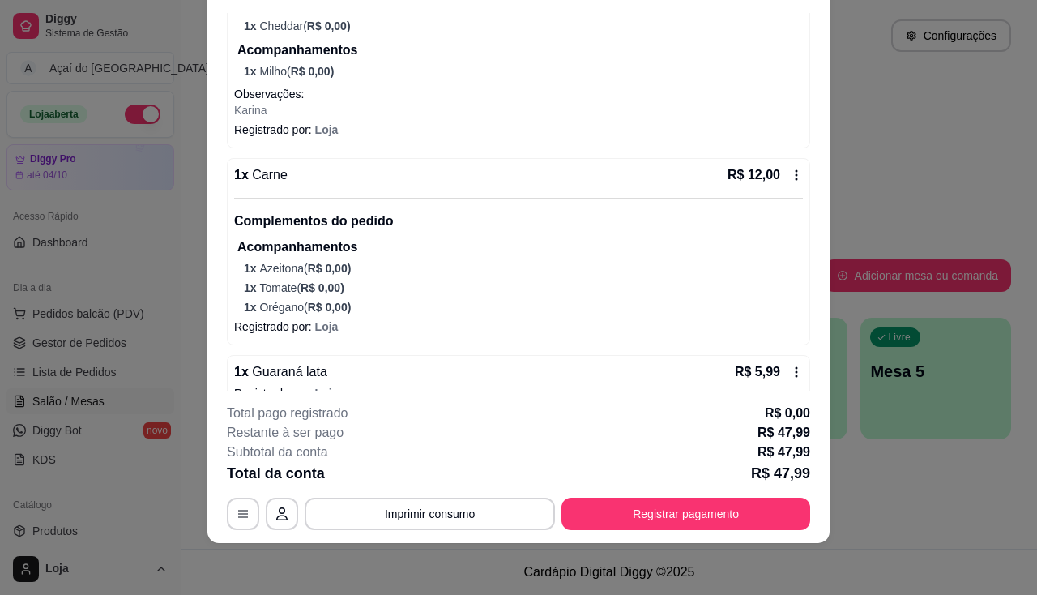
scroll to position [513, 0]
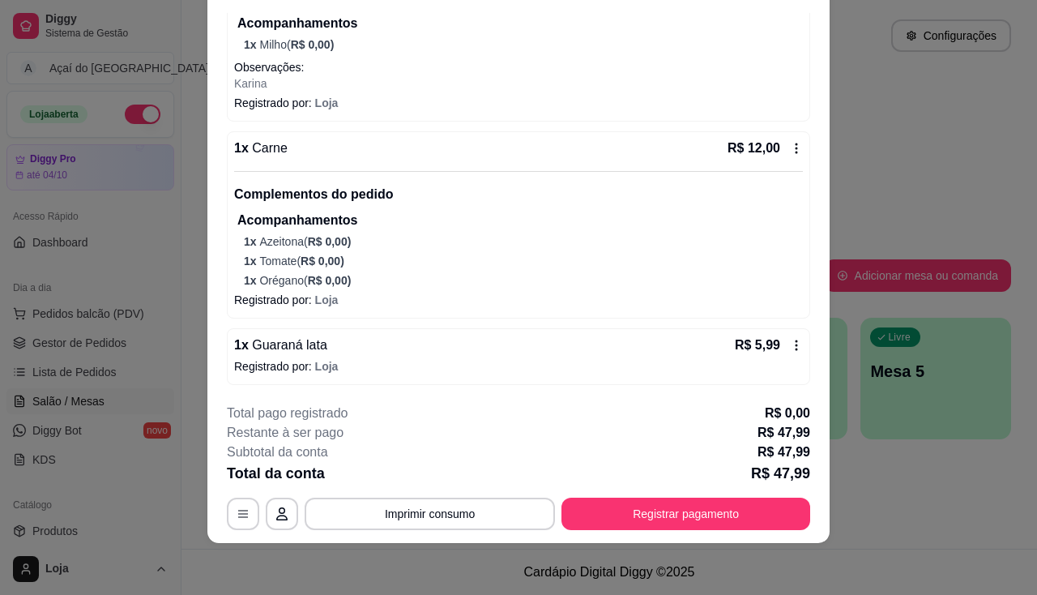
click at [669, 491] on div "**********" at bounding box center [519, 467] width 584 height 126
